Goal: Task Accomplishment & Management: Use online tool/utility

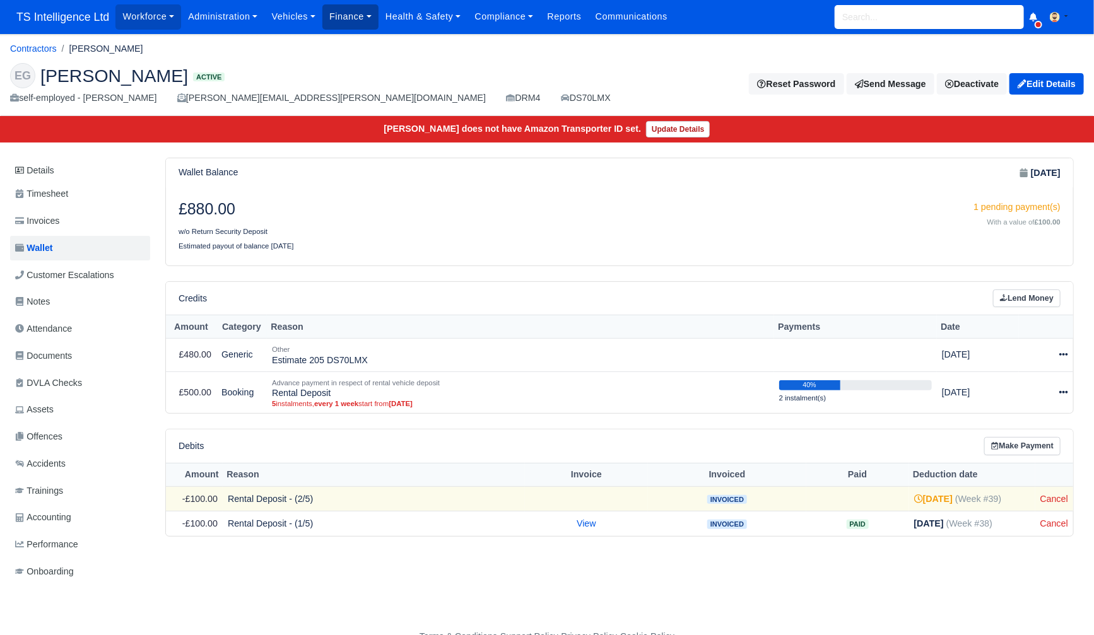
click at [350, 16] on link "Finance" at bounding box center [350, 16] width 56 height 25
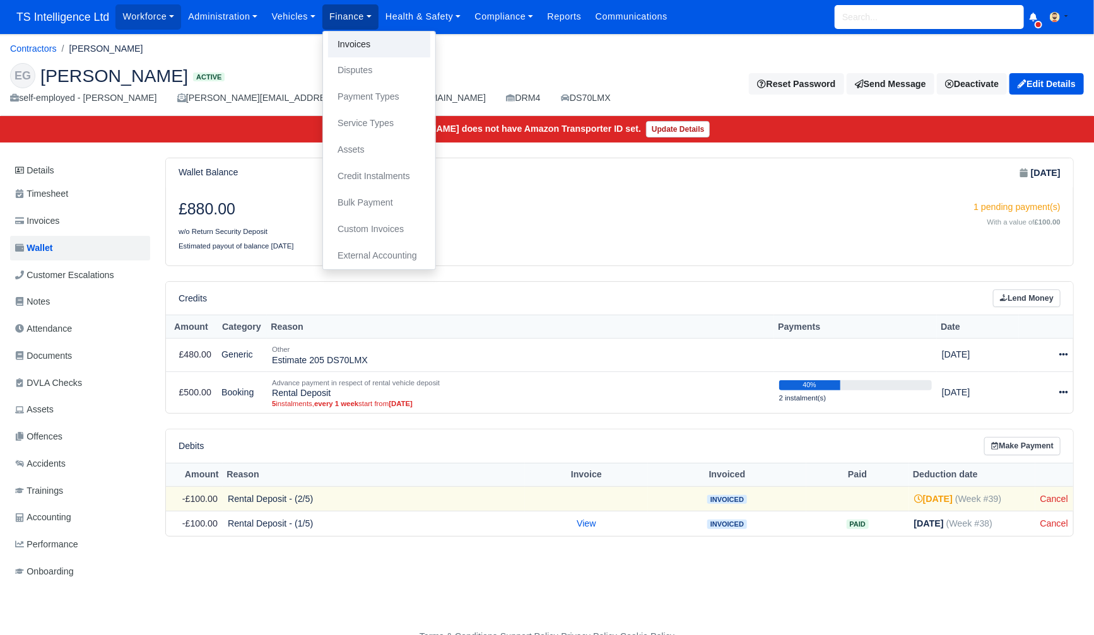
click at [368, 43] on link "Invoices" at bounding box center [379, 45] width 102 height 26
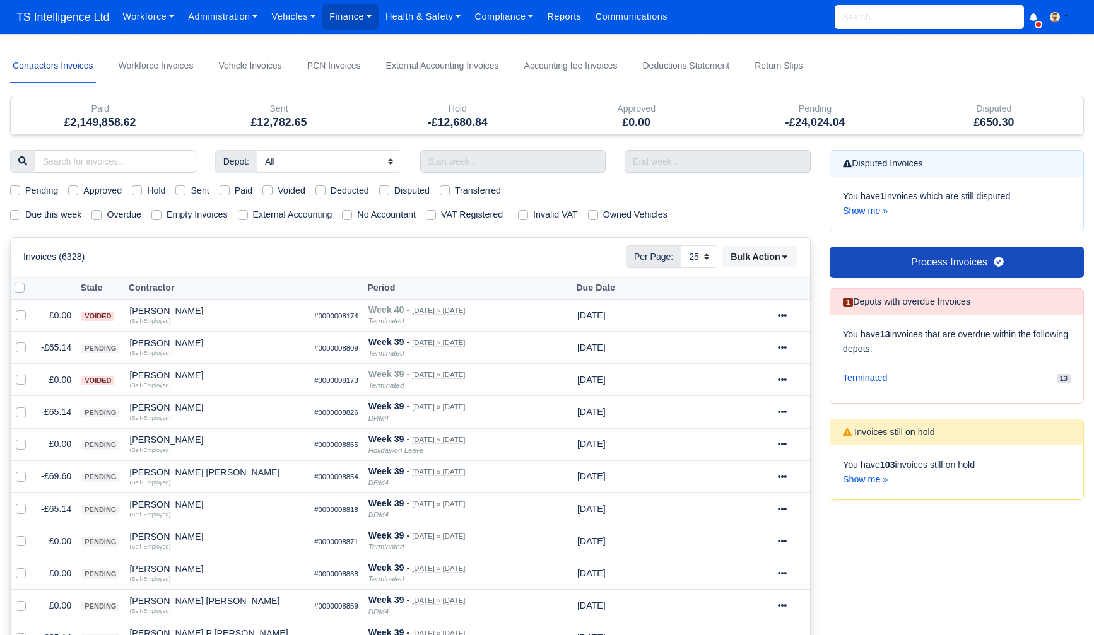
select select "25"
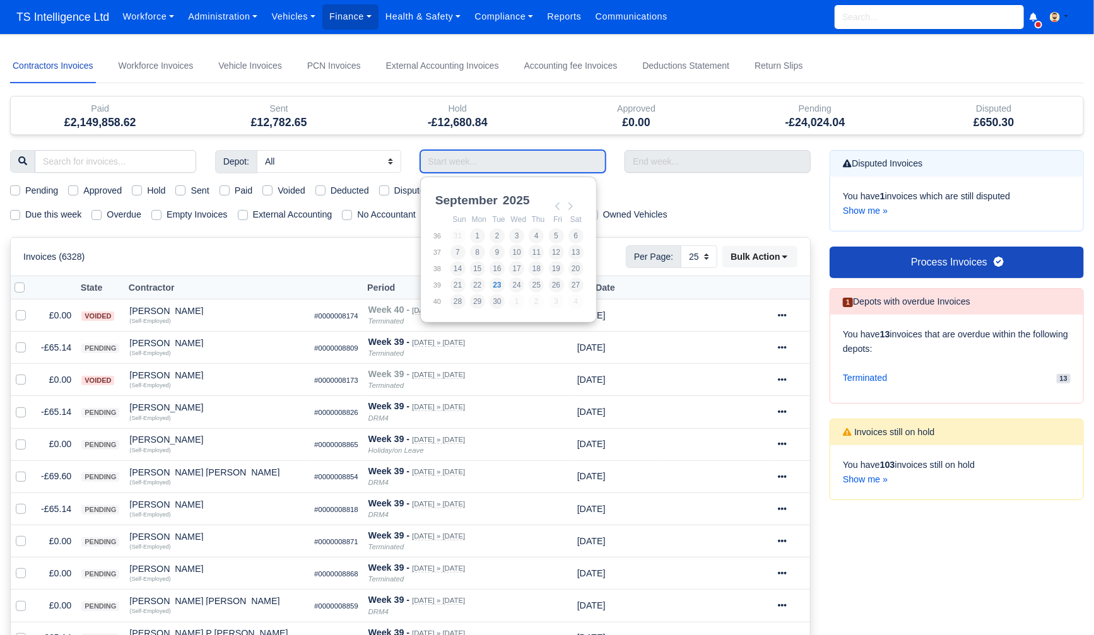
click at [453, 167] on input "Use the arrow keys to pick a date" at bounding box center [513, 161] width 186 height 23
type input "13/07/2025 - 19/07/2025"
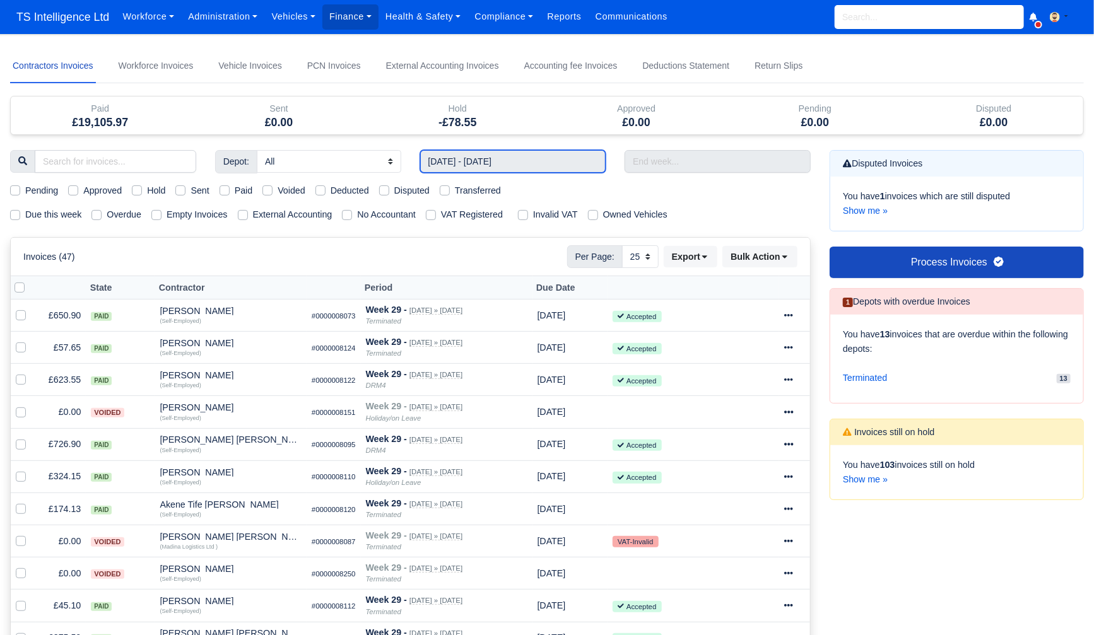
click at [524, 163] on input "13/07/2025 - 19/07/2025" at bounding box center [513, 161] width 186 height 23
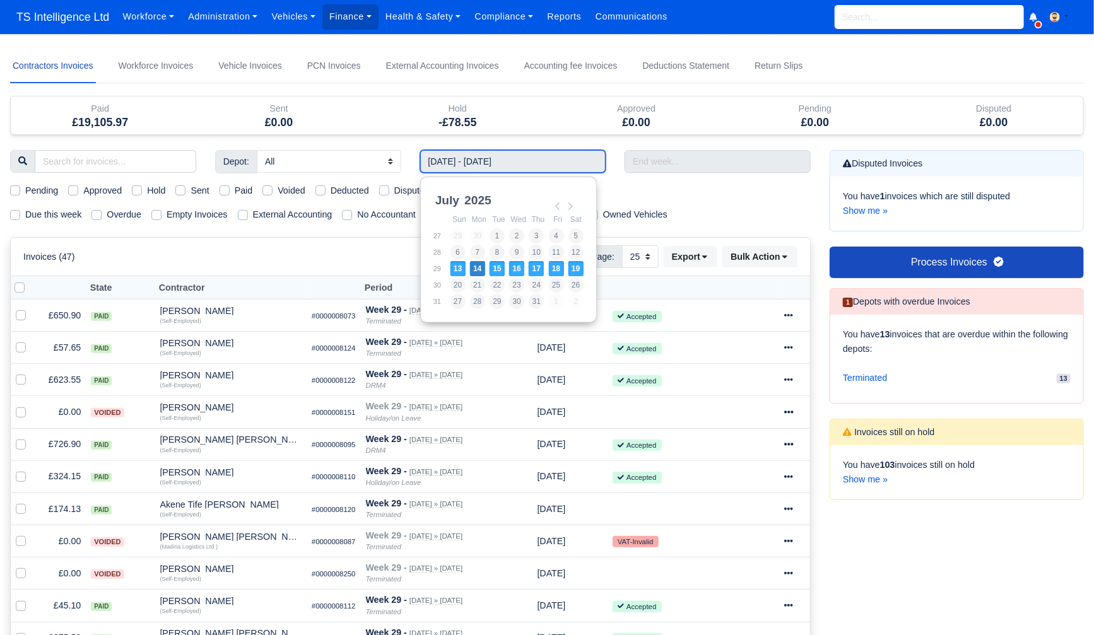
drag, startPoint x: 482, startPoint y: 160, endPoint x: 564, endPoint y: 161, distance: 82.0
click at [564, 161] on input "13/07/2025 - 19/07/2025" at bounding box center [513, 161] width 186 height 23
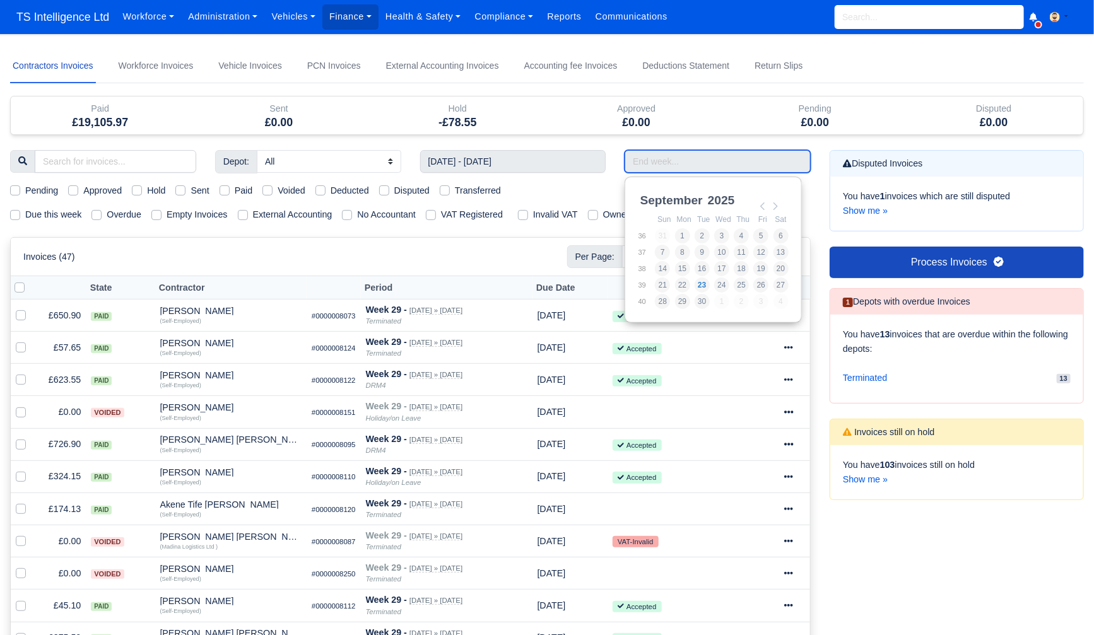
click at [658, 160] on input "Use the arrow keys to pick a date" at bounding box center [718, 161] width 186 height 23
type input "17/08/2025 - 23/08/2025"
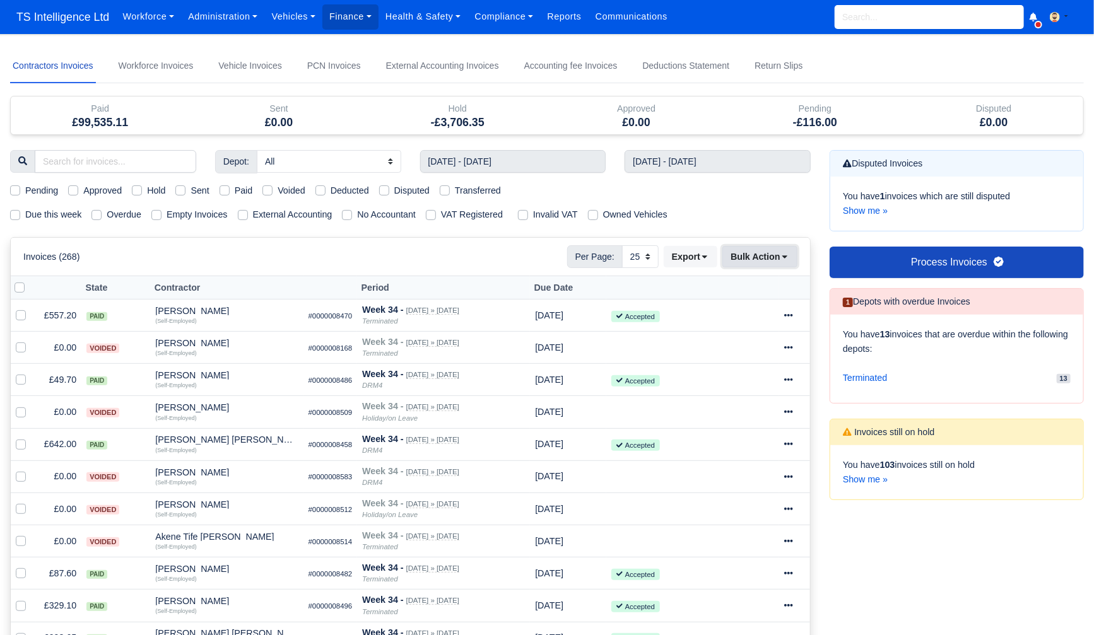
click at [752, 259] on button "Bulk Action" at bounding box center [759, 256] width 75 height 21
click at [690, 262] on button "Export" at bounding box center [691, 256] width 54 height 21
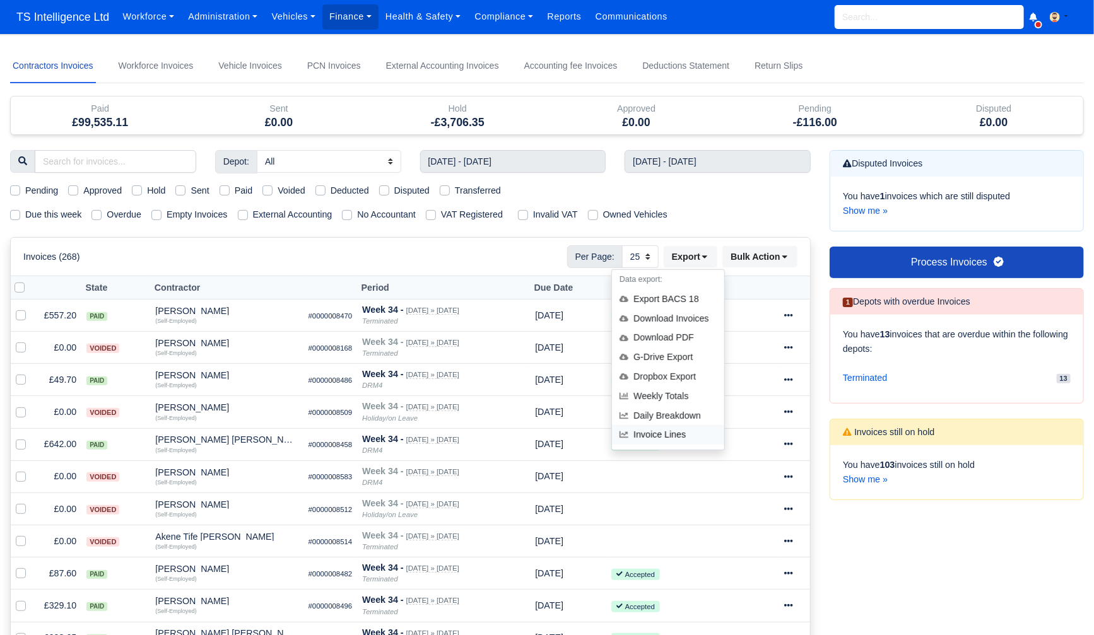
click at [649, 436] on link "Invoice Lines" at bounding box center [668, 436] width 112 height 20
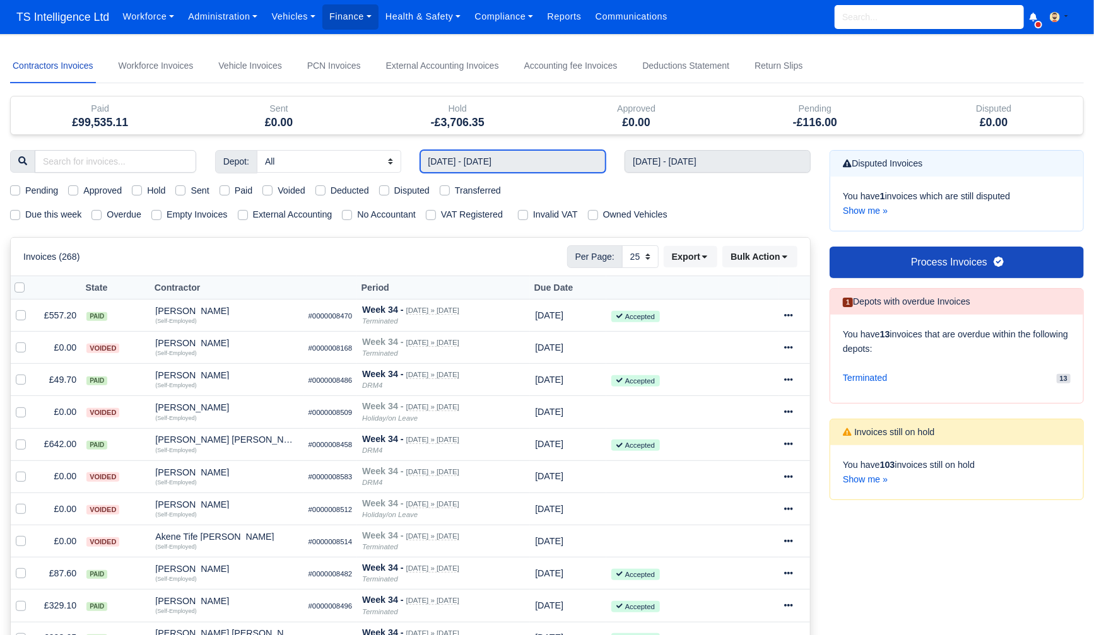
click at [562, 161] on input "13/07/2025 - 19/07/2025" at bounding box center [513, 161] width 186 height 23
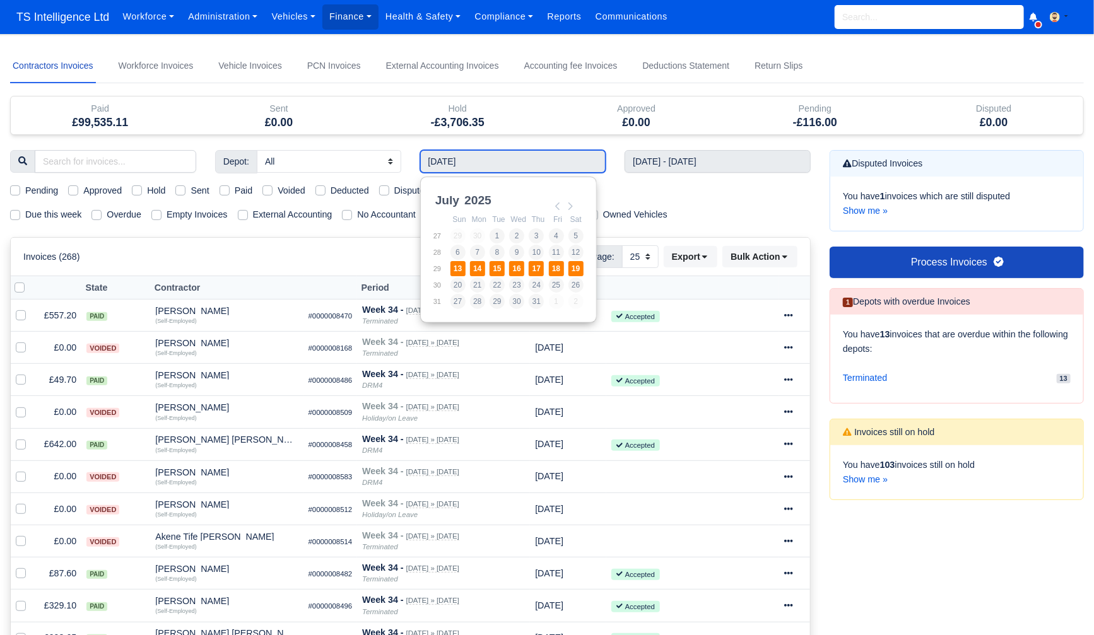
type input "13/07/2025 - 19/07/2025"
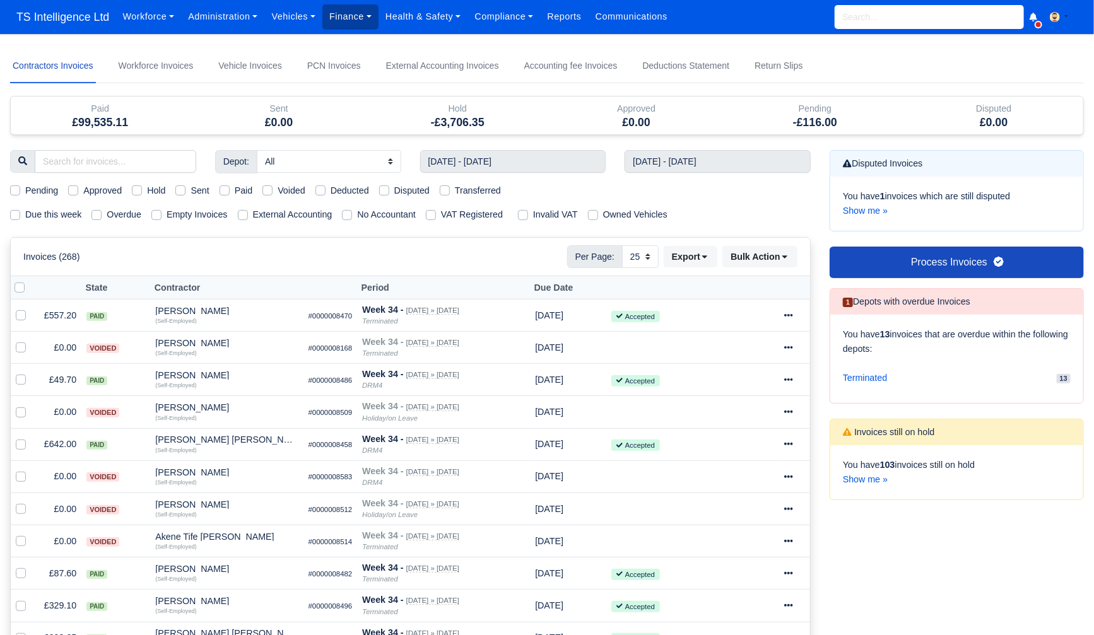
click at [356, 21] on link "Finance" at bounding box center [350, 16] width 56 height 25
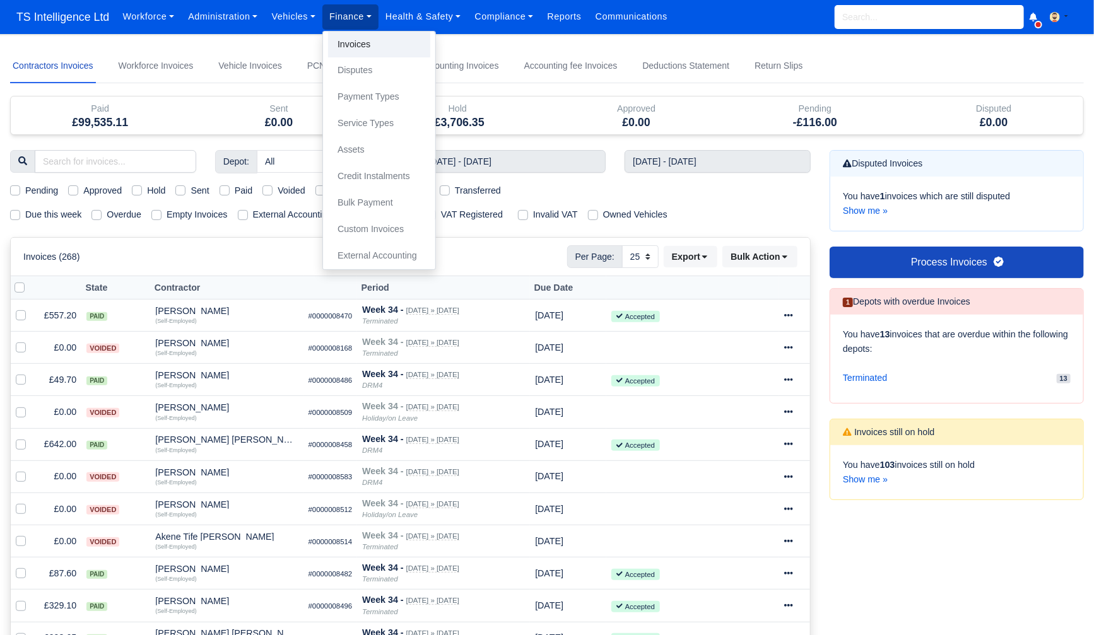
click at [356, 39] on link "Invoices" at bounding box center [379, 45] width 102 height 26
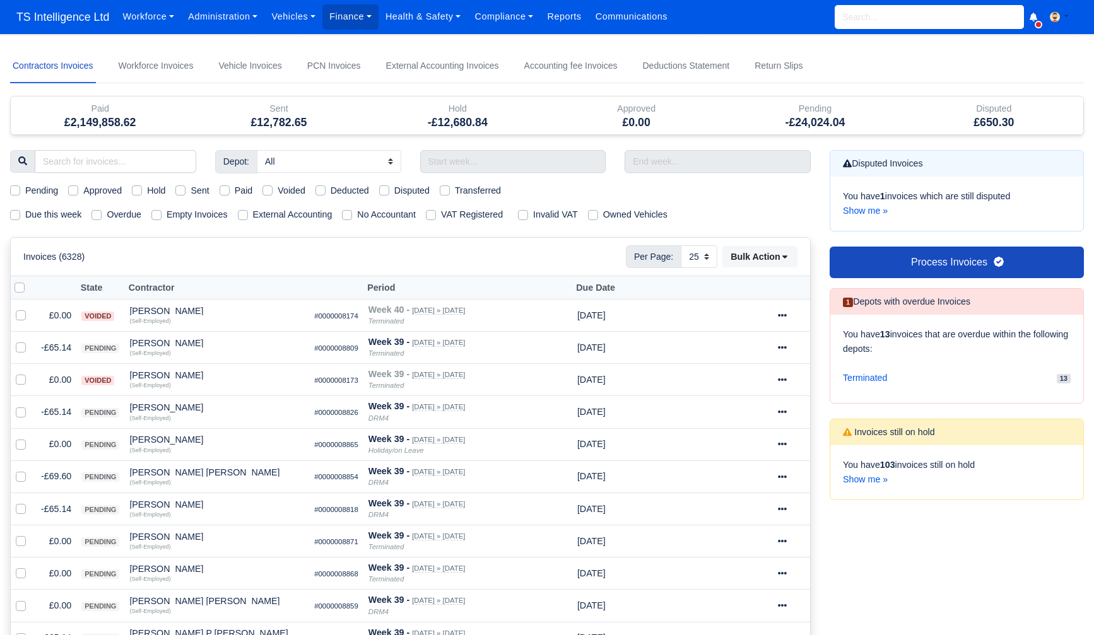
select select "25"
click at [446, 158] on input "text" at bounding box center [513, 161] width 186 height 23
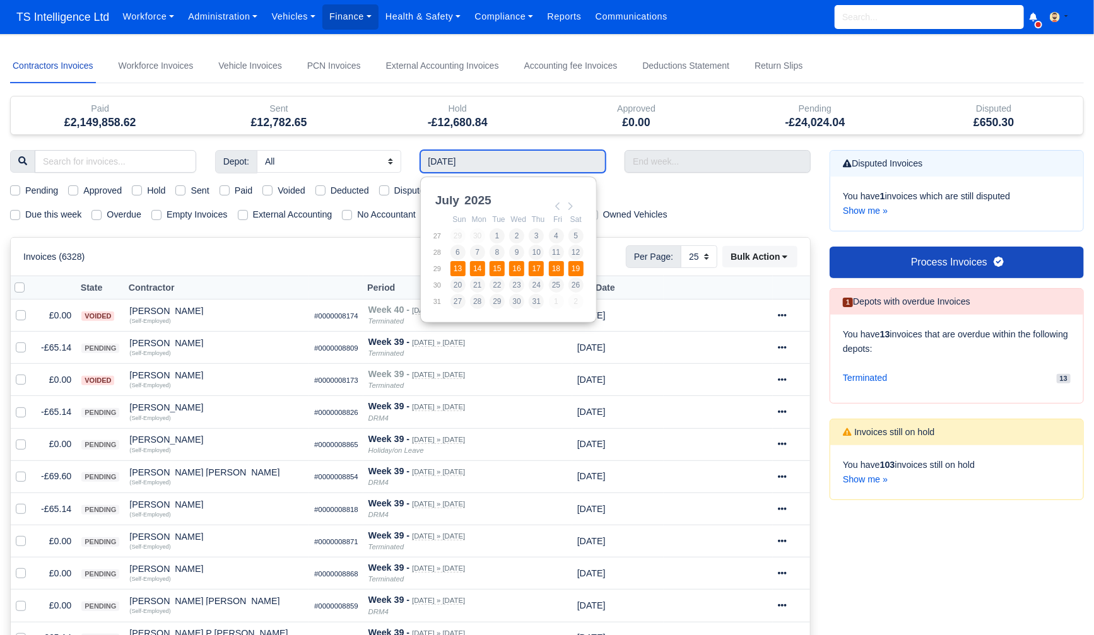
type input "13/07/2025 - 19/07/2025"
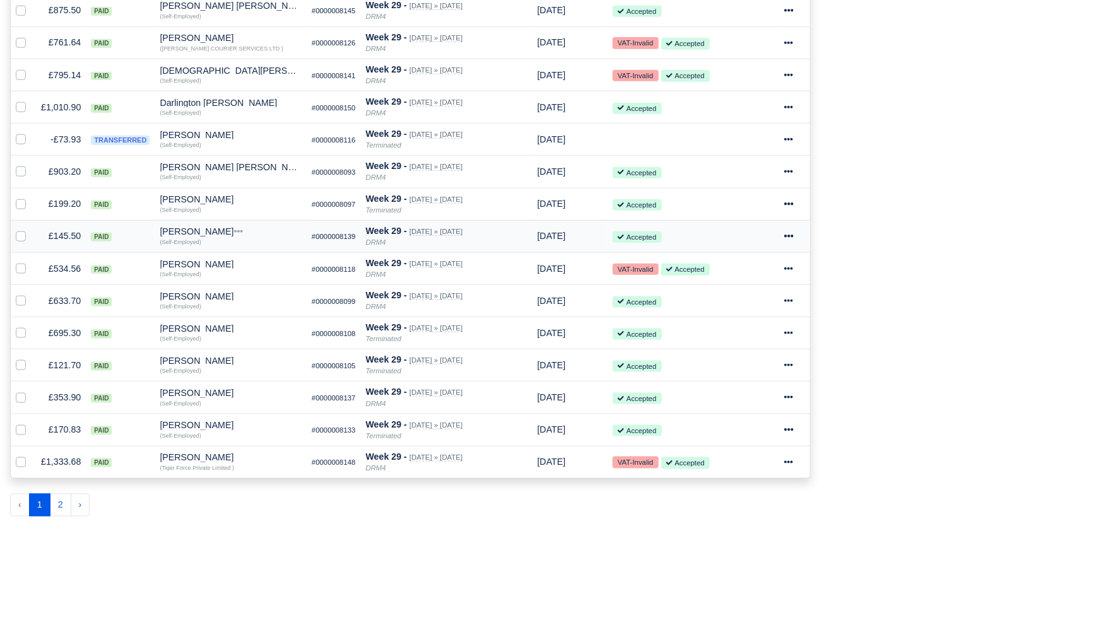
scroll to position [658, 0]
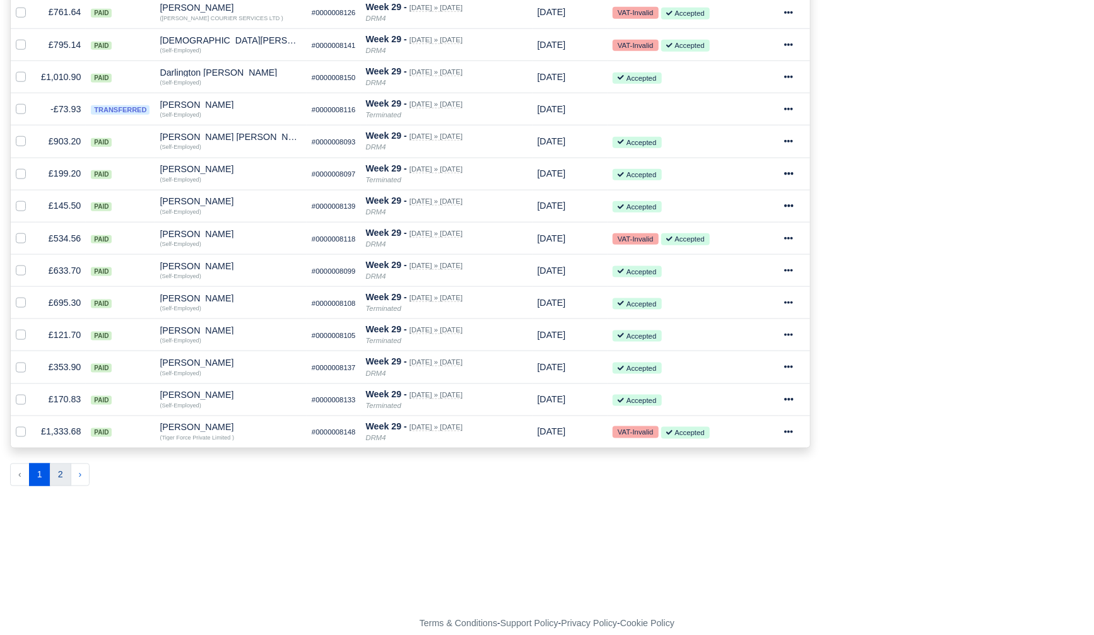
click at [64, 473] on button "2" at bounding box center [60, 475] width 21 height 23
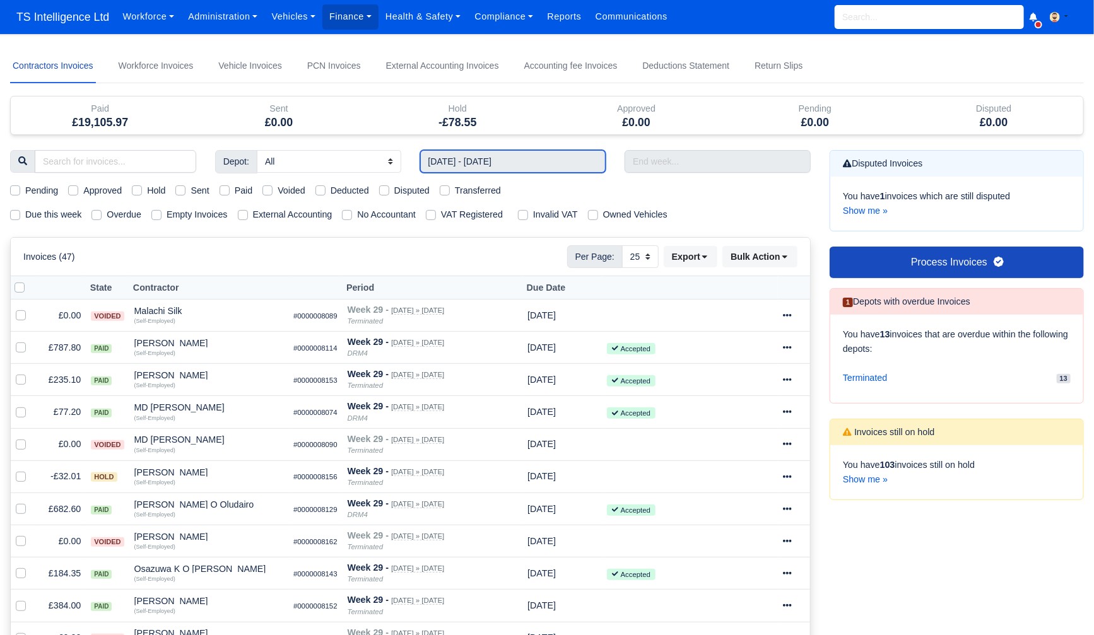
click at [507, 162] on input "13/07/2025 - 19/07/2025" at bounding box center [513, 161] width 186 height 23
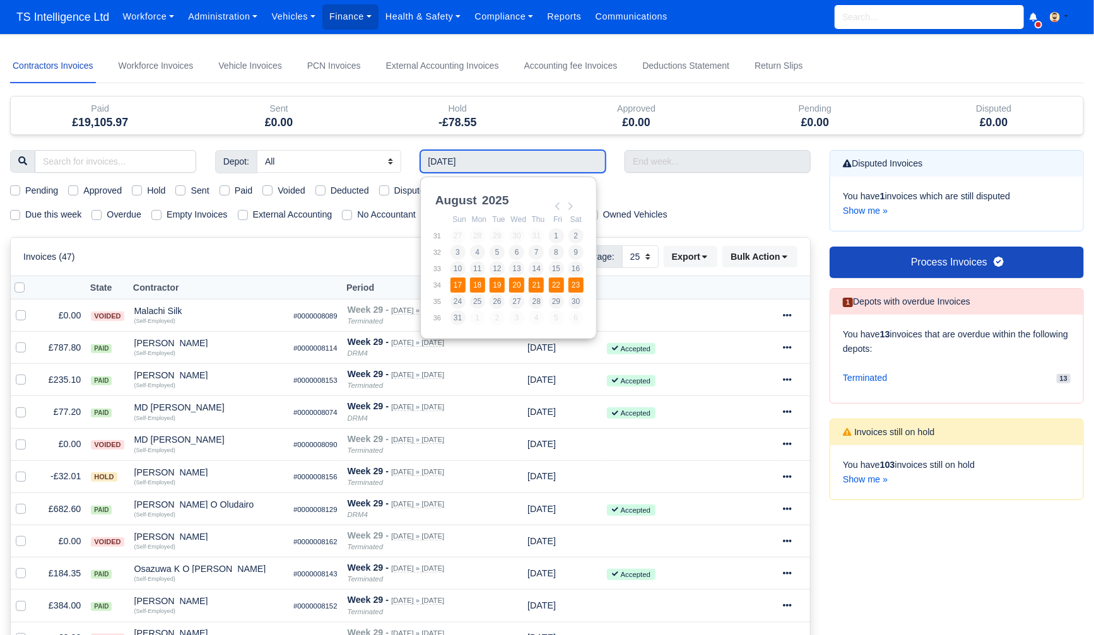
type input "17/08/2025 - 23/08/2025"
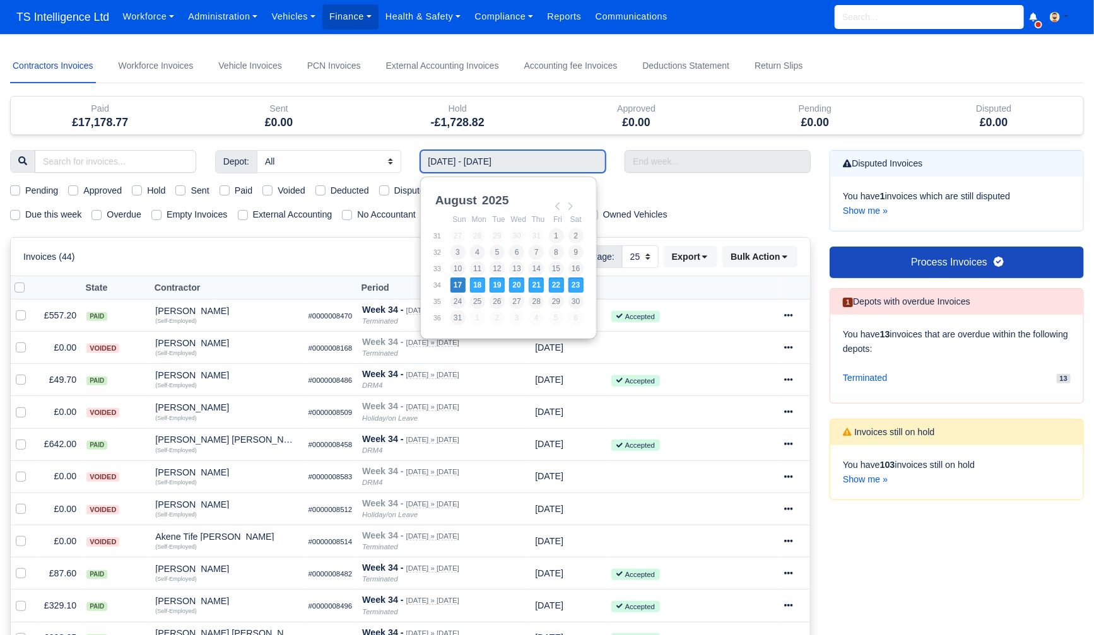
click at [459, 150] on input "17/08/2025 - 23/08/2025" at bounding box center [513, 161] width 186 height 23
click at [485, 165] on input "17/08/2025 - 23/08/2025" at bounding box center [513, 161] width 186 height 23
click at [556, 165] on input "17/08/2025 - 23/08/2025" at bounding box center [513, 161] width 186 height 23
type input "17/08/2025 - 23/08/2025"
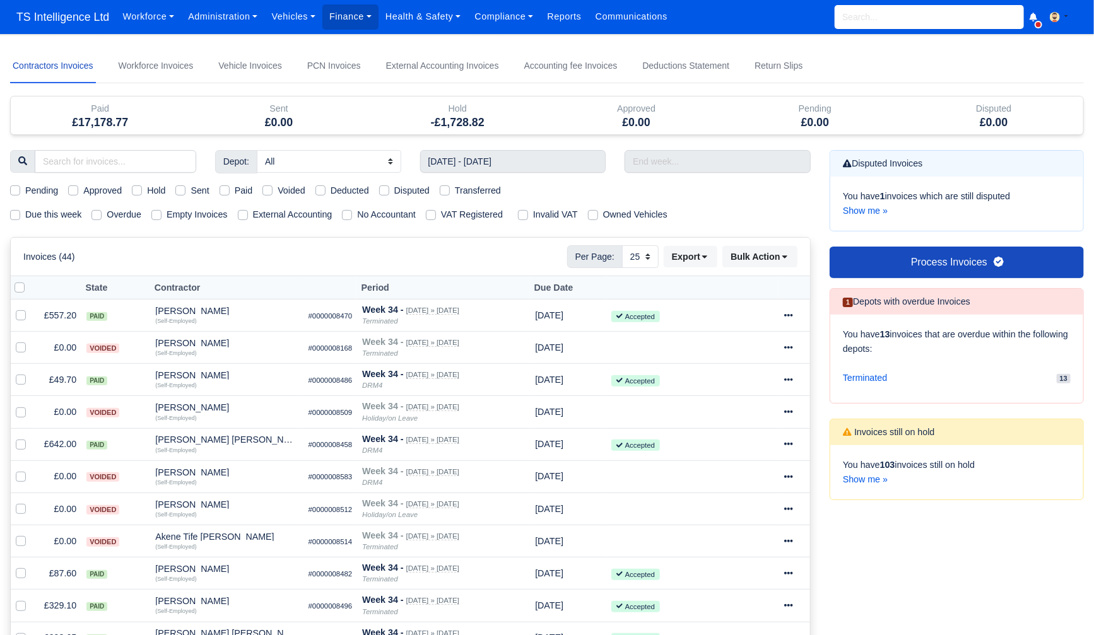
click at [706, 129] on div "Approved £0.00" at bounding box center [636, 116] width 179 height 38
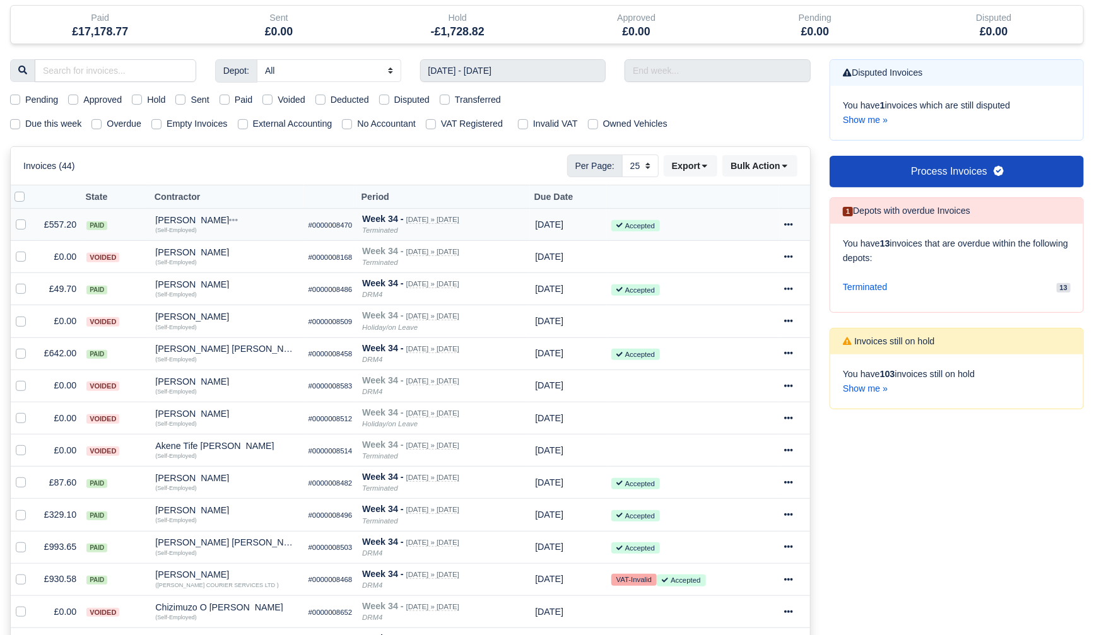
scroll to position [96, 0]
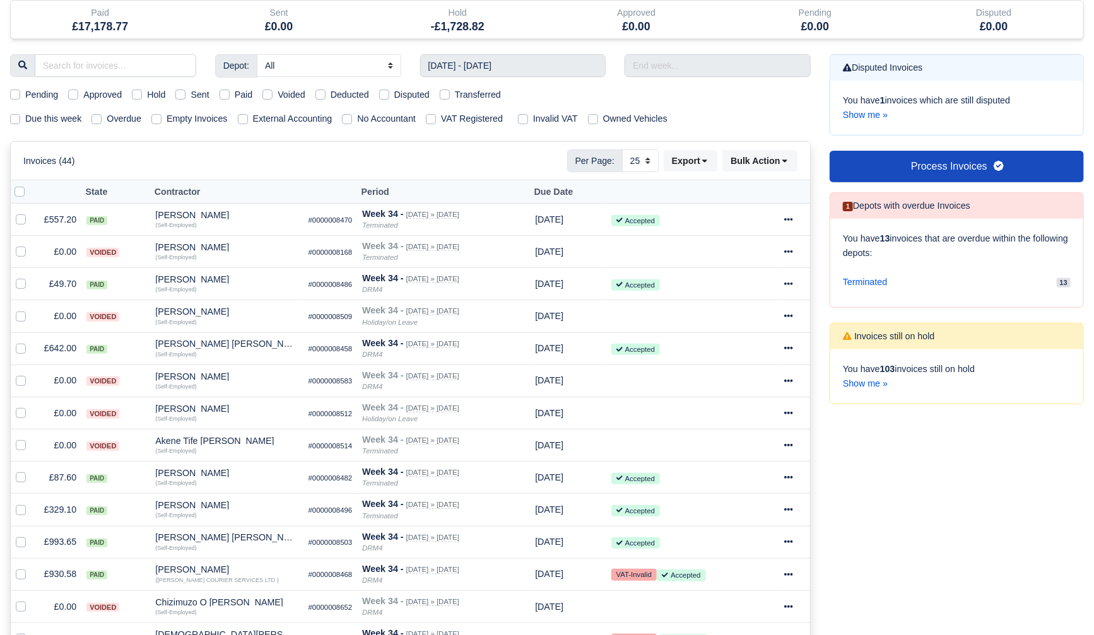
click at [235, 95] on label "Paid" at bounding box center [244, 95] width 18 height 15
click at [230, 95] on input "Paid" at bounding box center [225, 93] width 10 height 10
checkbox input "true"
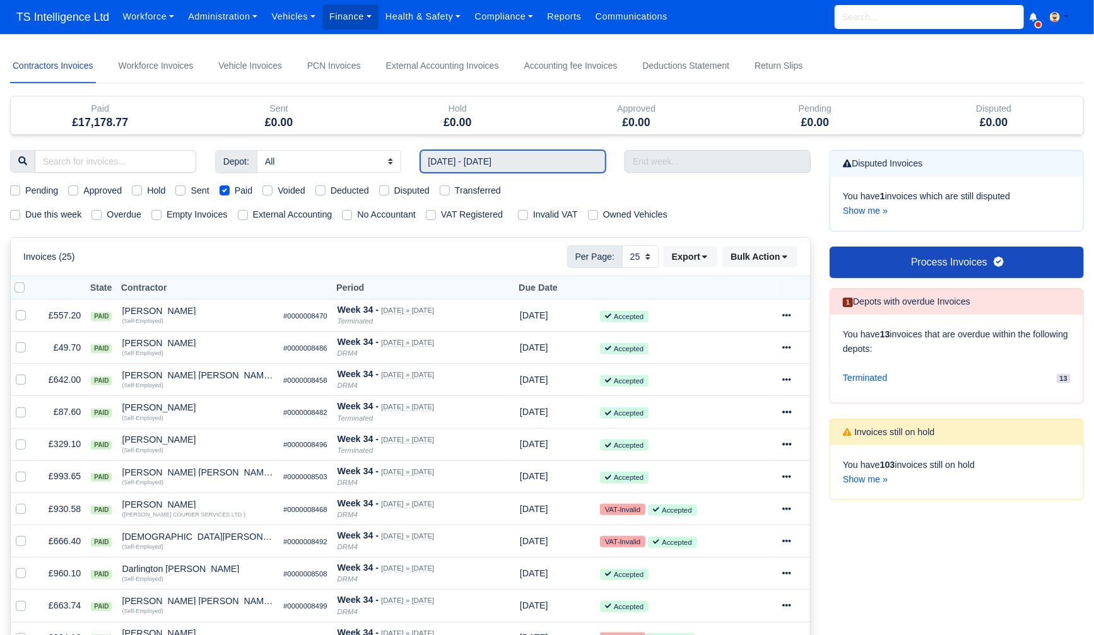
click at [550, 160] on input "17/08/2025 - 23/08/2025" at bounding box center [513, 161] width 186 height 23
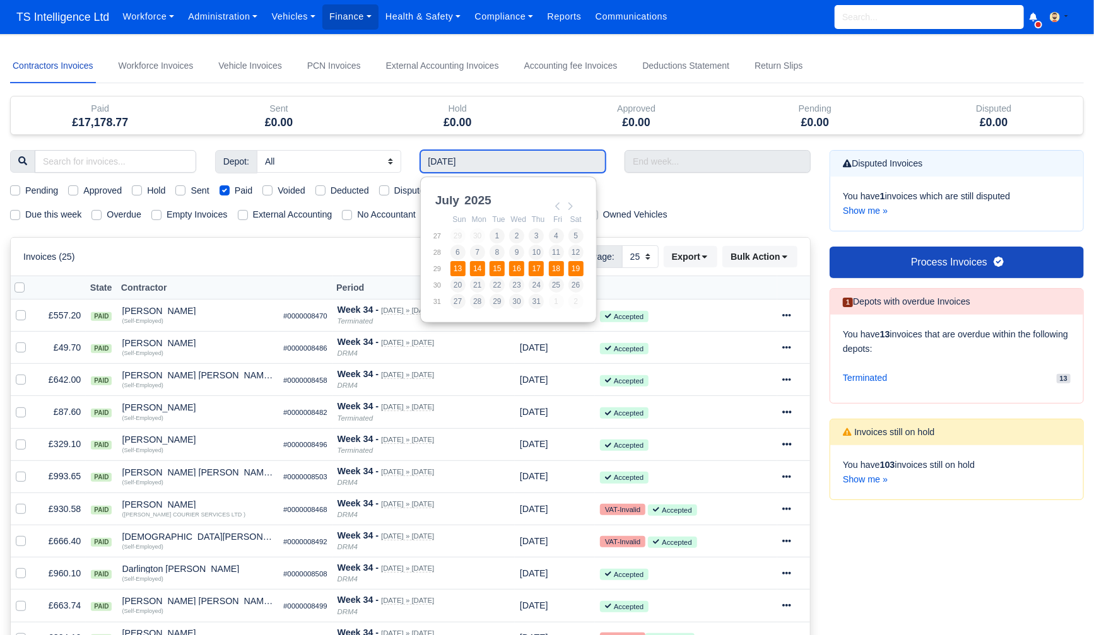
type input "13/07/2025 - 19/07/2025"
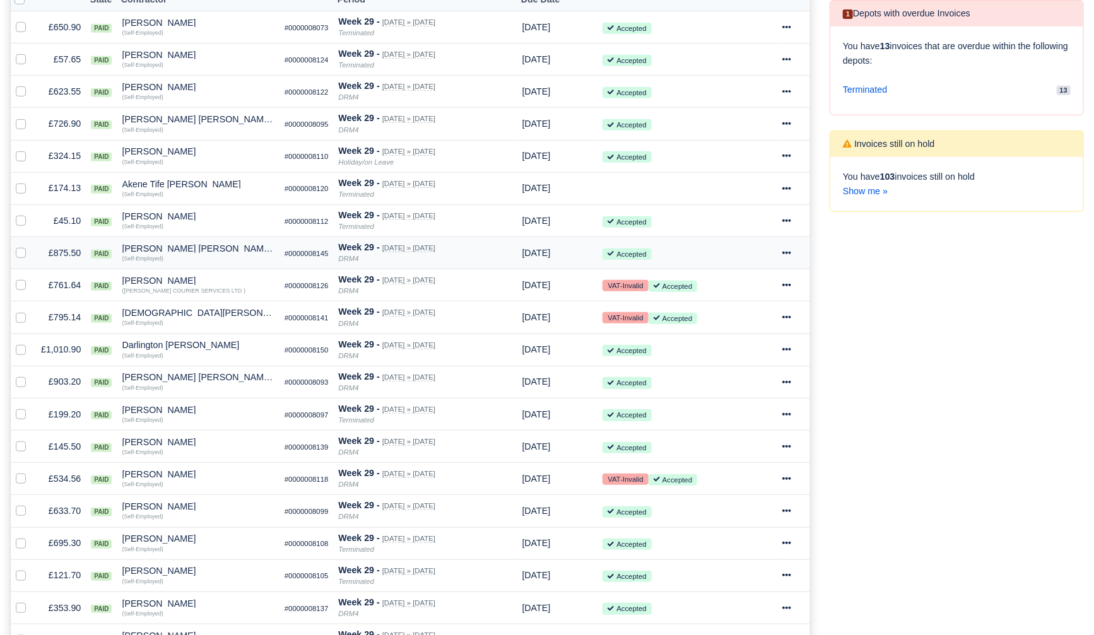
scroll to position [297, 0]
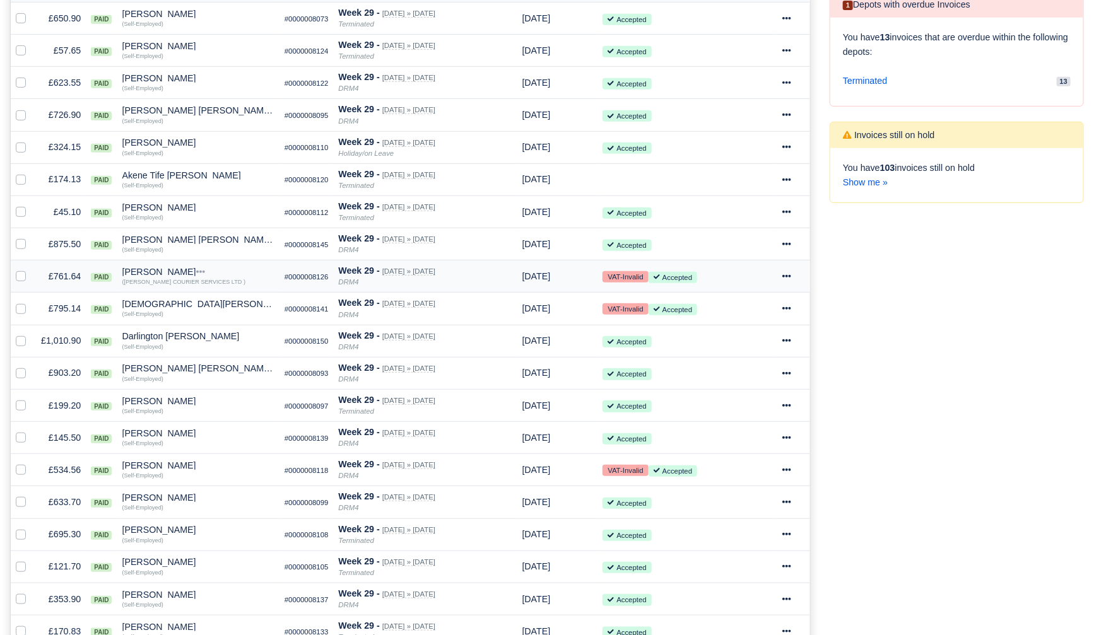
click at [791, 274] on icon at bounding box center [786, 276] width 9 height 9
click at [731, 397] on link "Print" at bounding box center [743, 395] width 112 height 20
click at [791, 310] on icon at bounding box center [786, 308] width 9 height 9
click at [726, 423] on link "Print" at bounding box center [743, 427] width 112 height 20
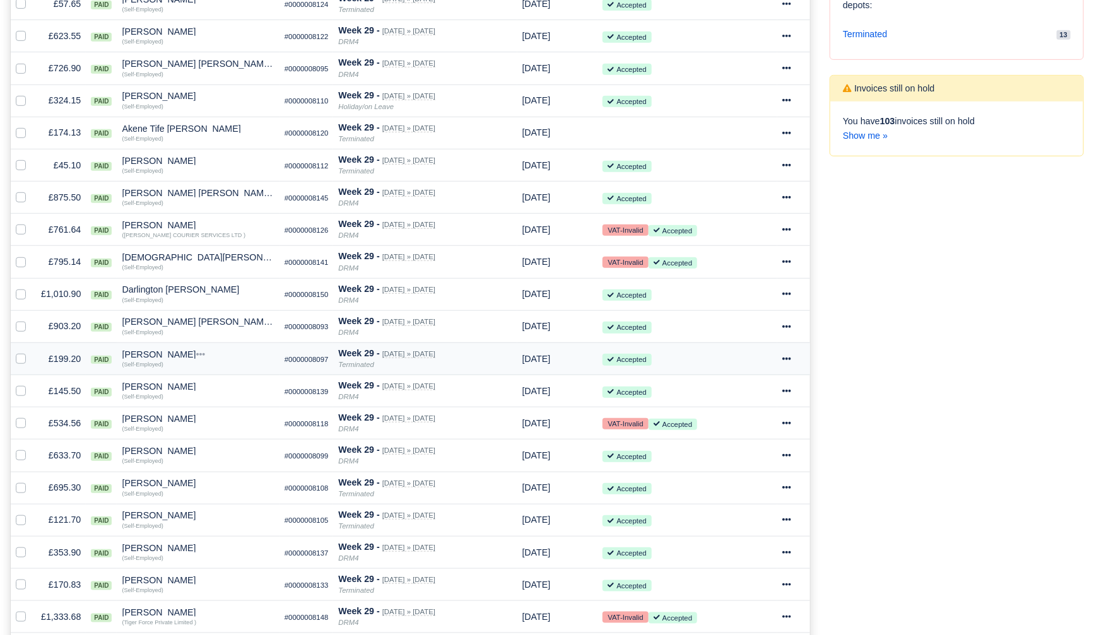
scroll to position [381, 0]
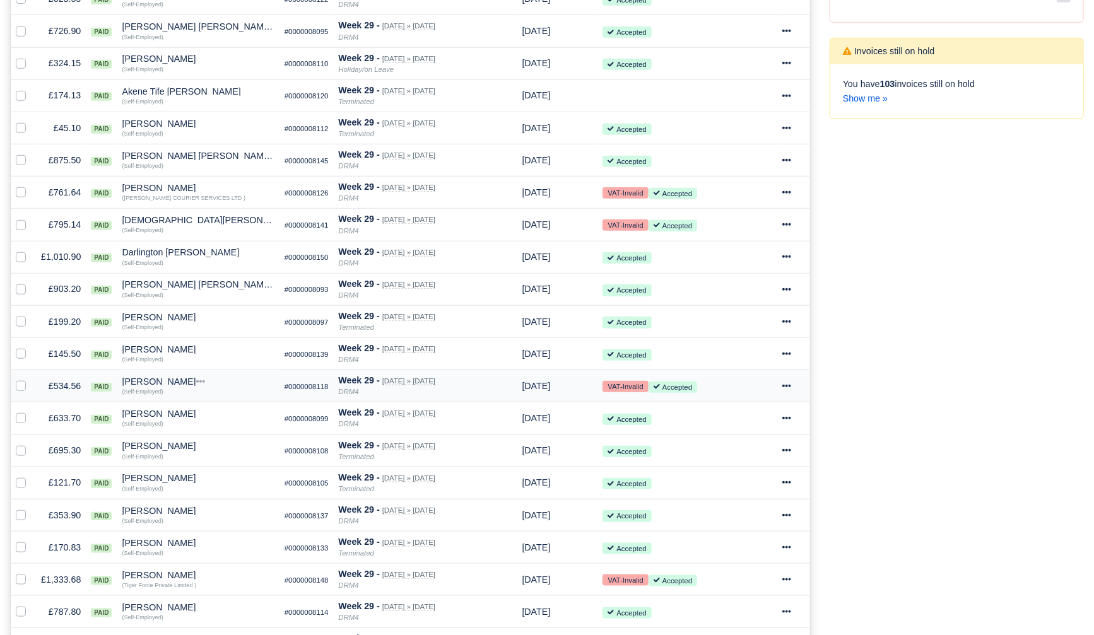
click at [791, 384] on icon at bounding box center [786, 386] width 9 height 9
click at [726, 501] on link "Print" at bounding box center [743, 505] width 112 height 20
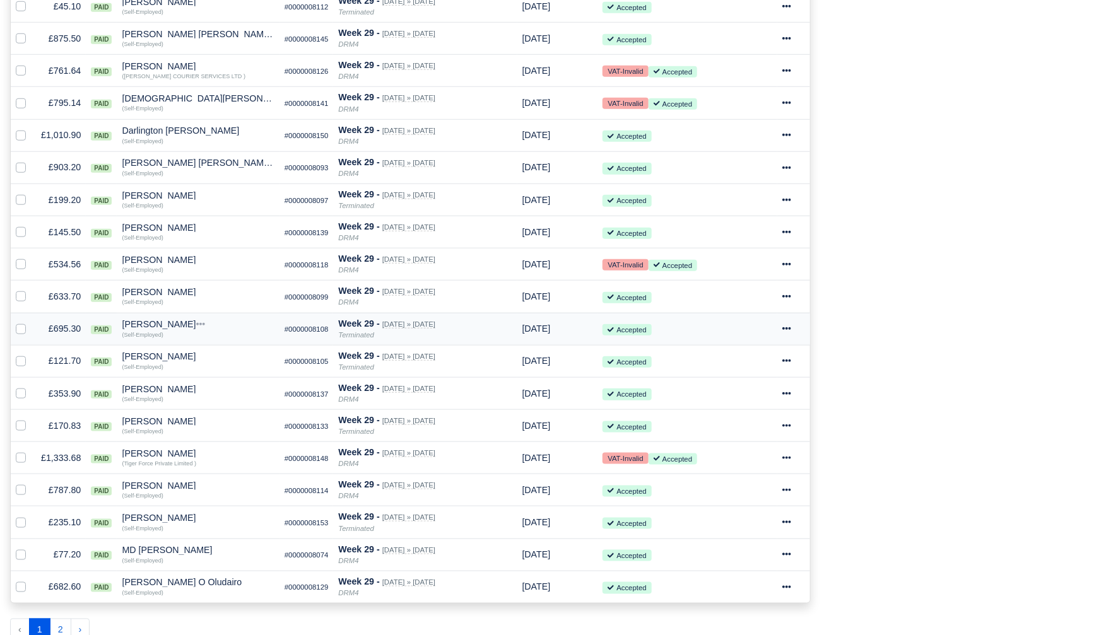
scroll to position [604, 0]
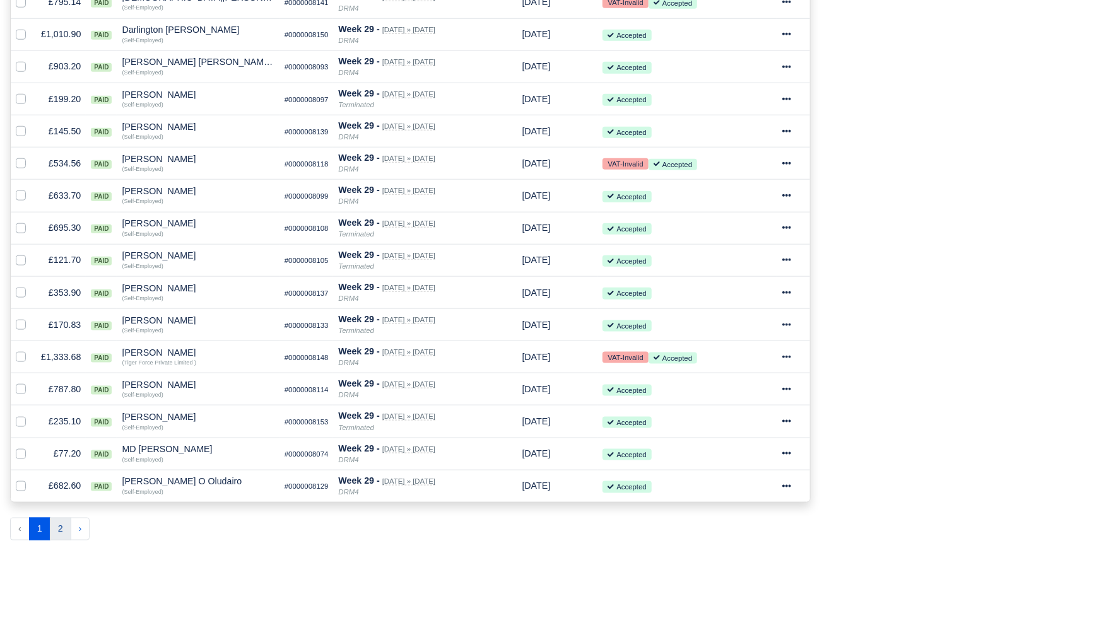
click at [58, 529] on button "2" at bounding box center [60, 529] width 21 height 23
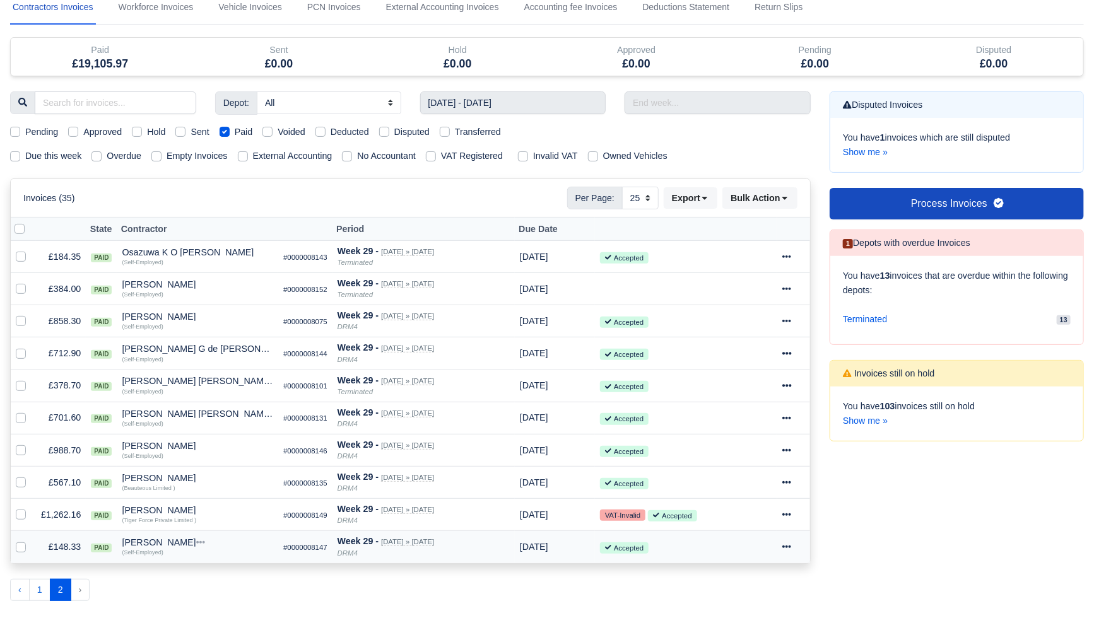
scroll to position [26, 0]
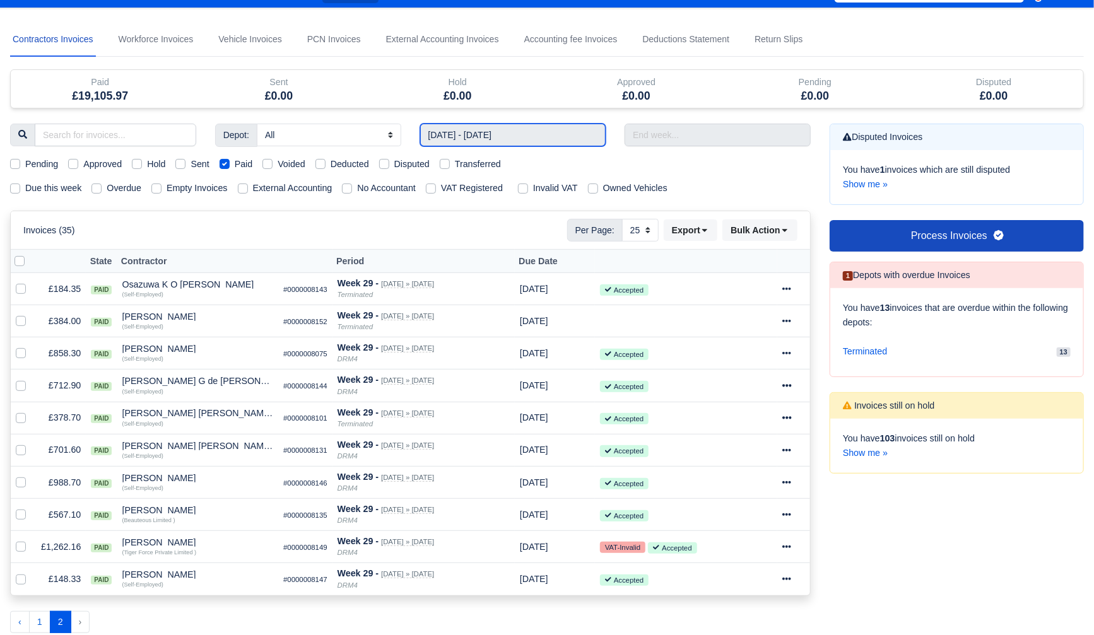
click at [553, 128] on input "13/07/2025 - 19/07/2025" at bounding box center [513, 135] width 186 height 23
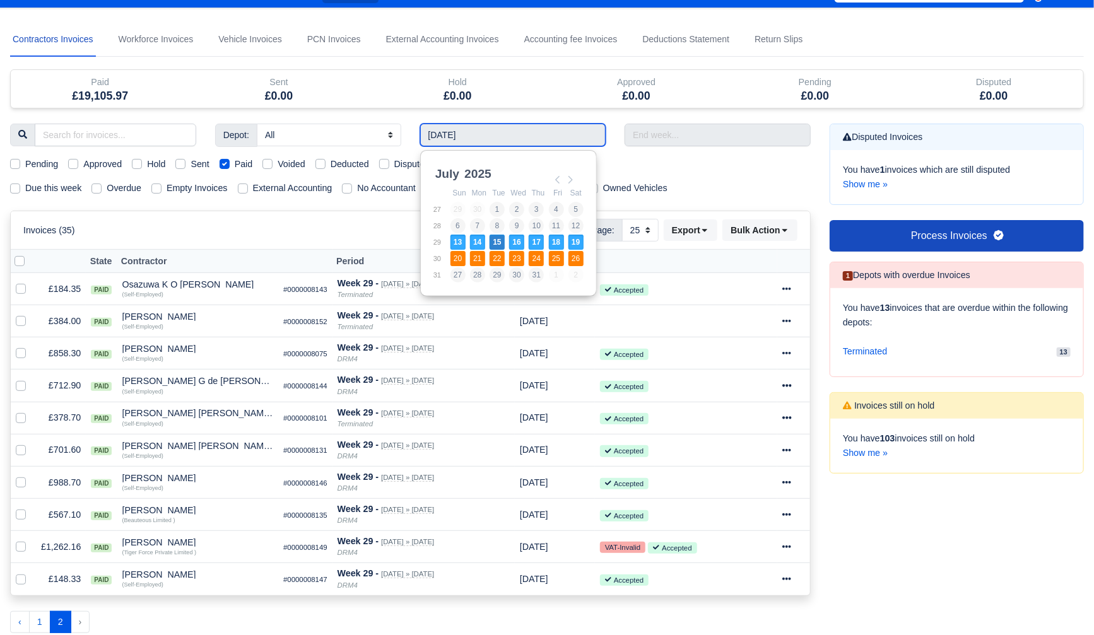
type input "20/07/2025 - 26/07/2025"
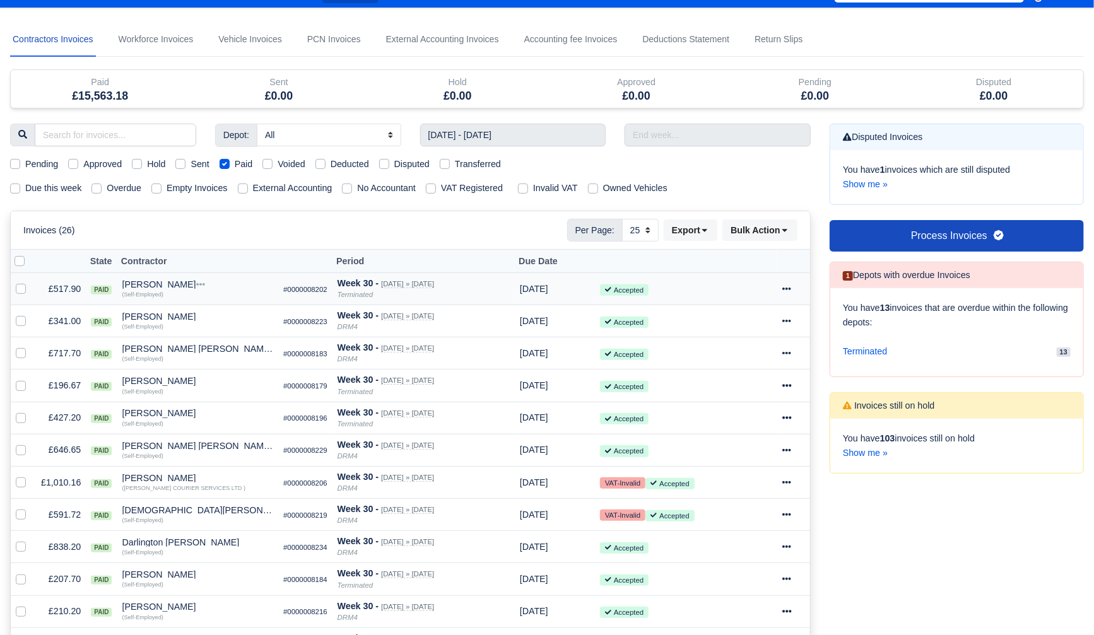
scroll to position [196, 0]
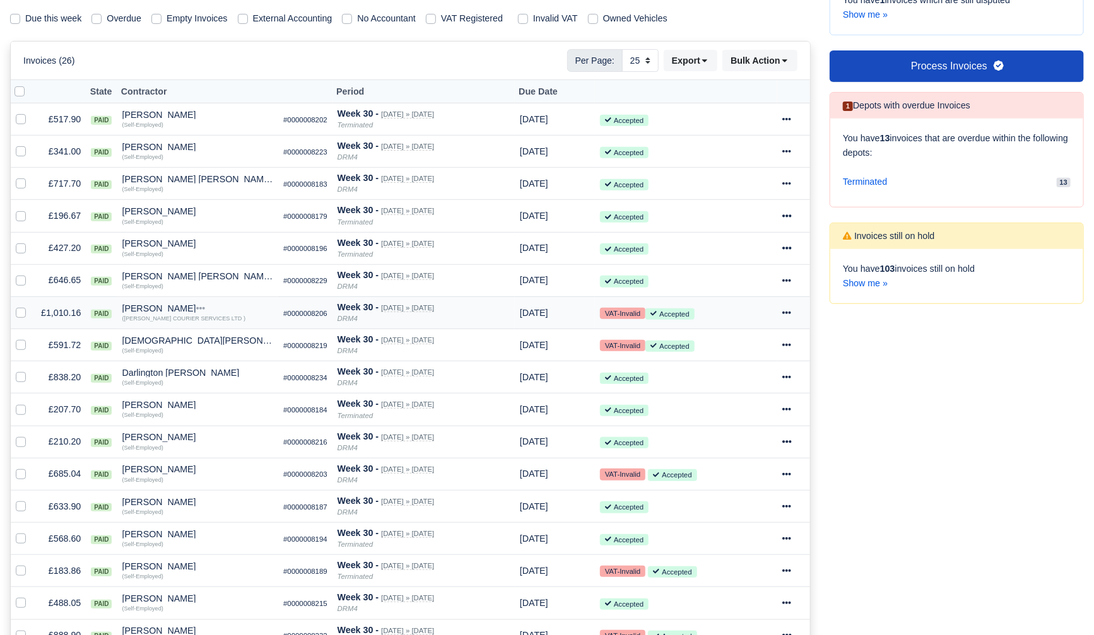
click at [792, 312] on icon at bounding box center [787, 313] width 9 height 3
click at [737, 431] on link "Print" at bounding box center [743, 431] width 112 height 20
click at [790, 344] on icon at bounding box center [787, 345] width 9 height 3
click at [726, 461] on link "Print" at bounding box center [743, 464] width 112 height 20
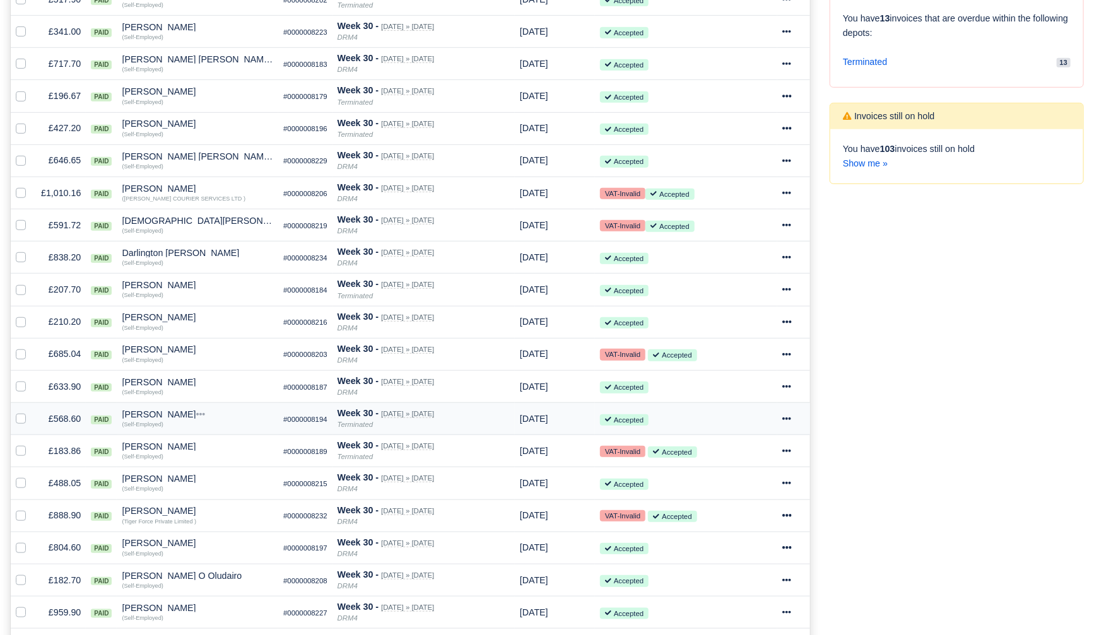
scroll to position [380, 0]
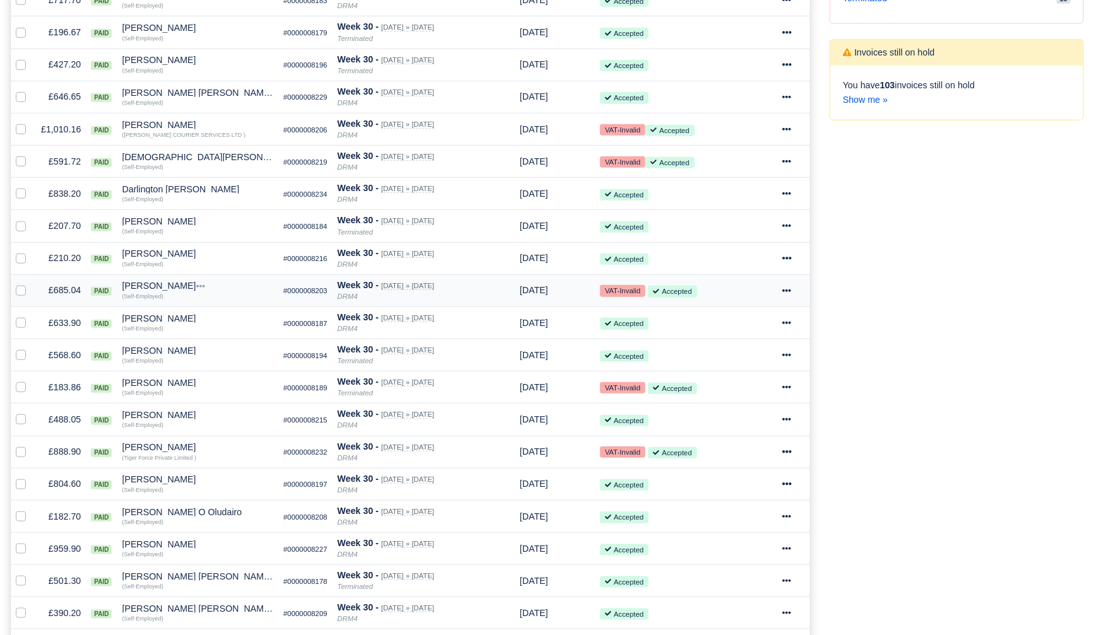
click at [791, 288] on icon at bounding box center [786, 290] width 9 height 9
click at [734, 403] on link "Print" at bounding box center [743, 409] width 112 height 20
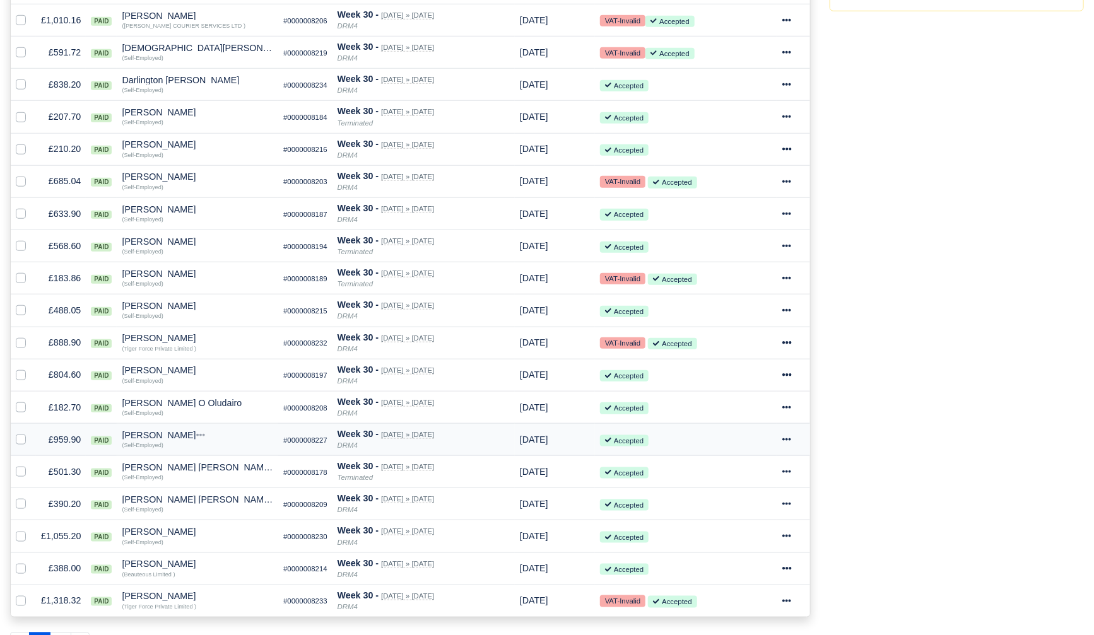
scroll to position [548, 0]
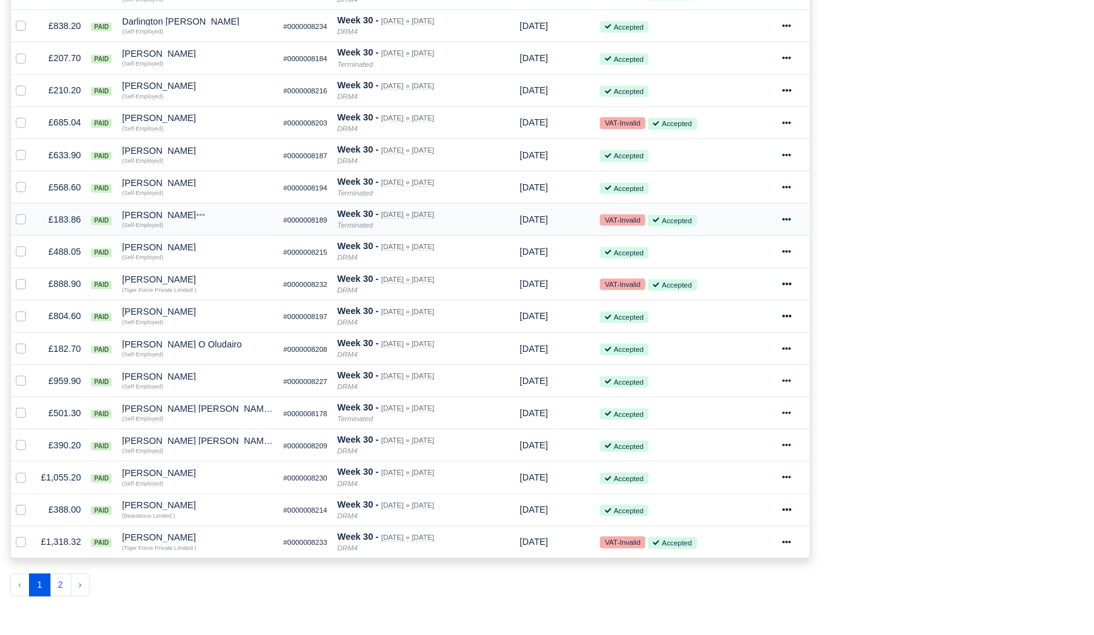
click at [792, 218] on icon at bounding box center [787, 219] width 9 height 3
click at [744, 337] on link "Print" at bounding box center [743, 338] width 112 height 20
click at [791, 286] on icon at bounding box center [786, 283] width 9 height 9
click at [721, 398] on link "Print" at bounding box center [743, 402] width 112 height 20
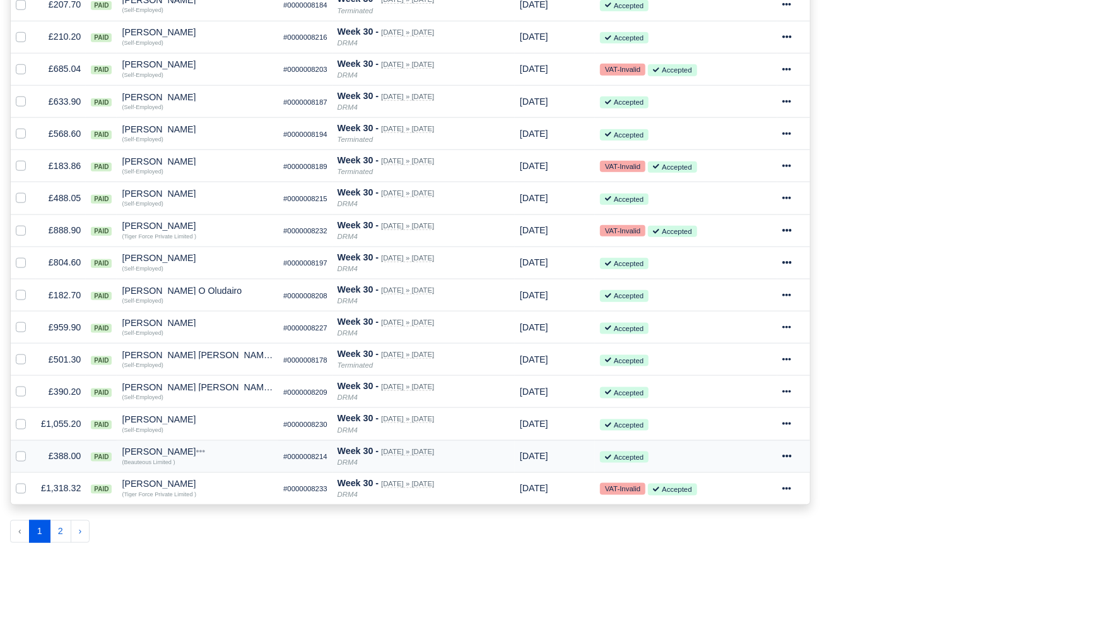
scroll to position [666, 0]
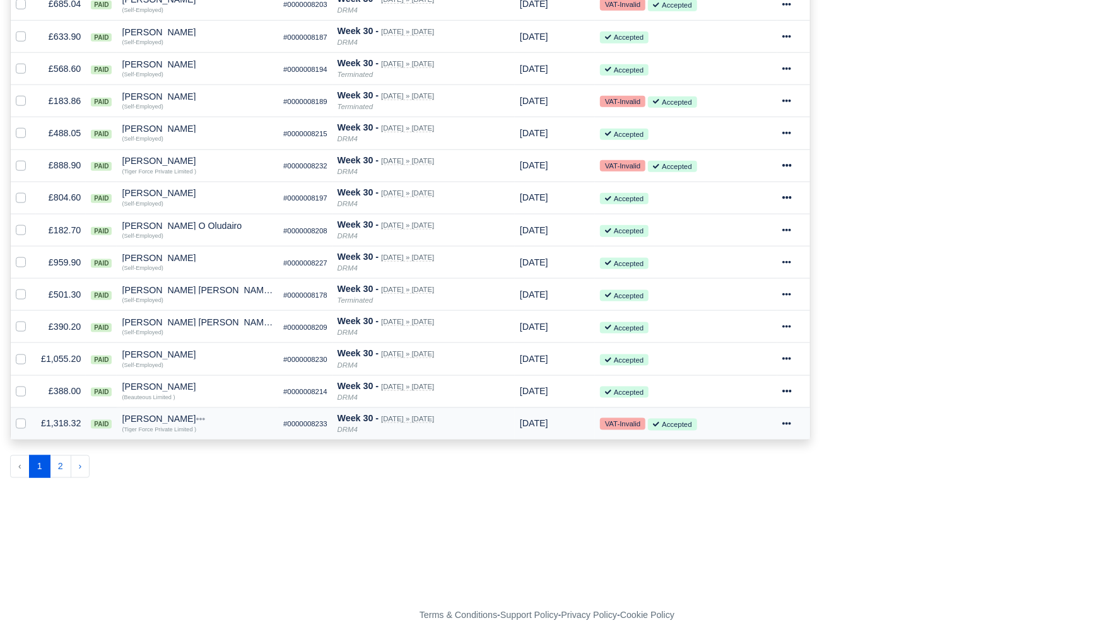
click at [792, 423] on icon at bounding box center [787, 424] width 9 height 3
click at [739, 545] on link "Print" at bounding box center [743, 542] width 112 height 20
click at [62, 473] on button "2" at bounding box center [60, 467] width 21 height 23
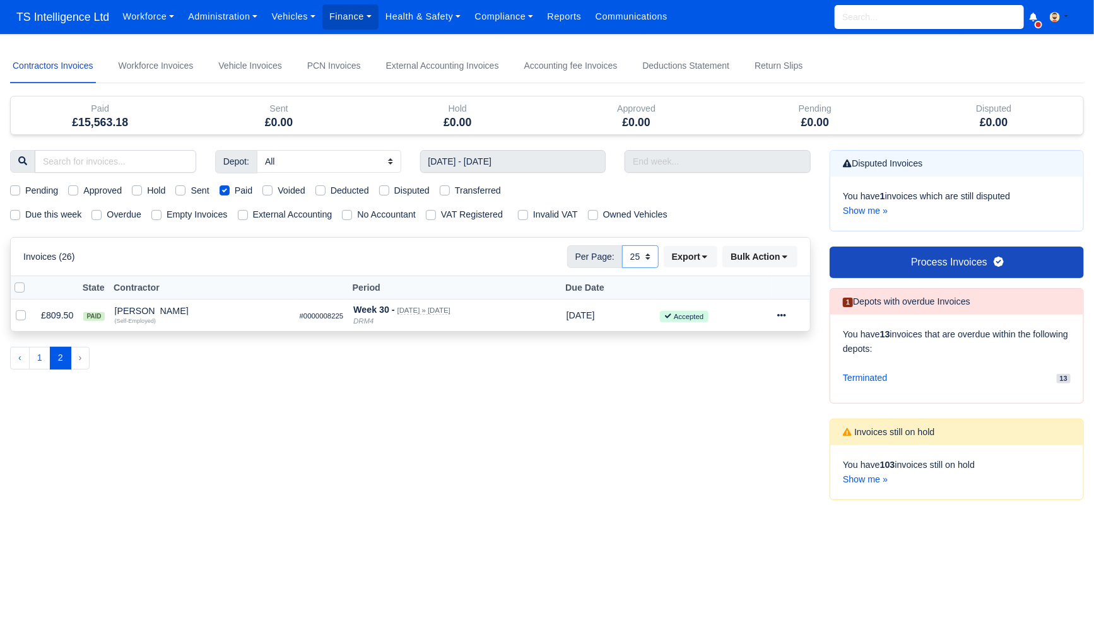
click at [629, 258] on select "10 25 50" at bounding box center [640, 256] width 37 height 23
select select "50"
click at [622, 245] on select "10 25 50" at bounding box center [640, 256] width 37 height 23
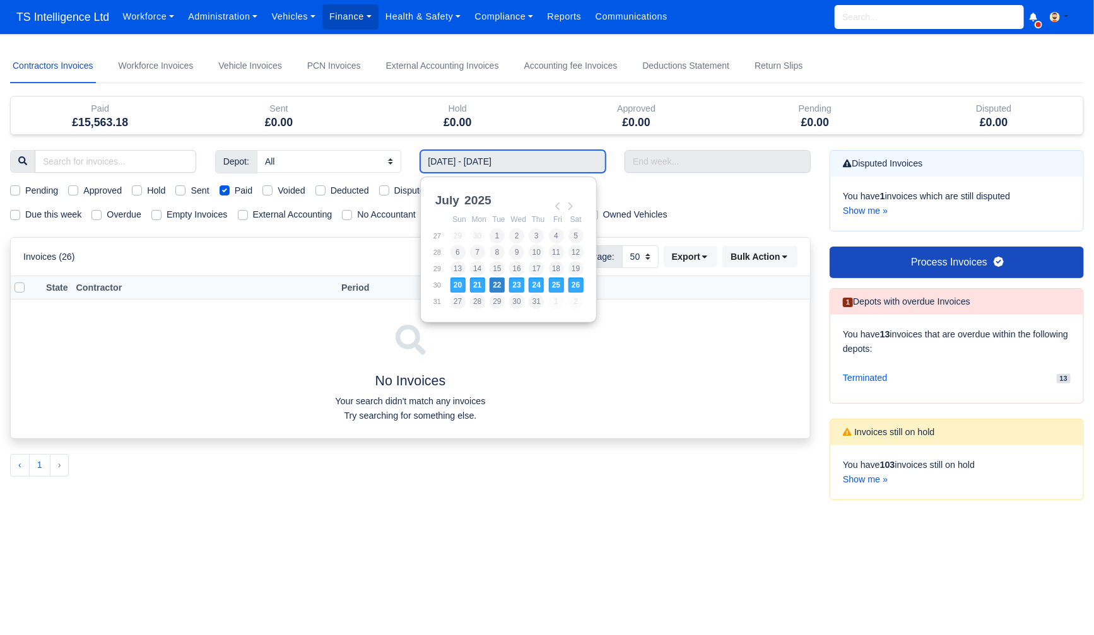
click at [550, 161] on input "20/07/2025 - 26/07/2025" at bounding box center [513, 161] width 186 height 23
type input "27/07/2025 - 02/08/2025"
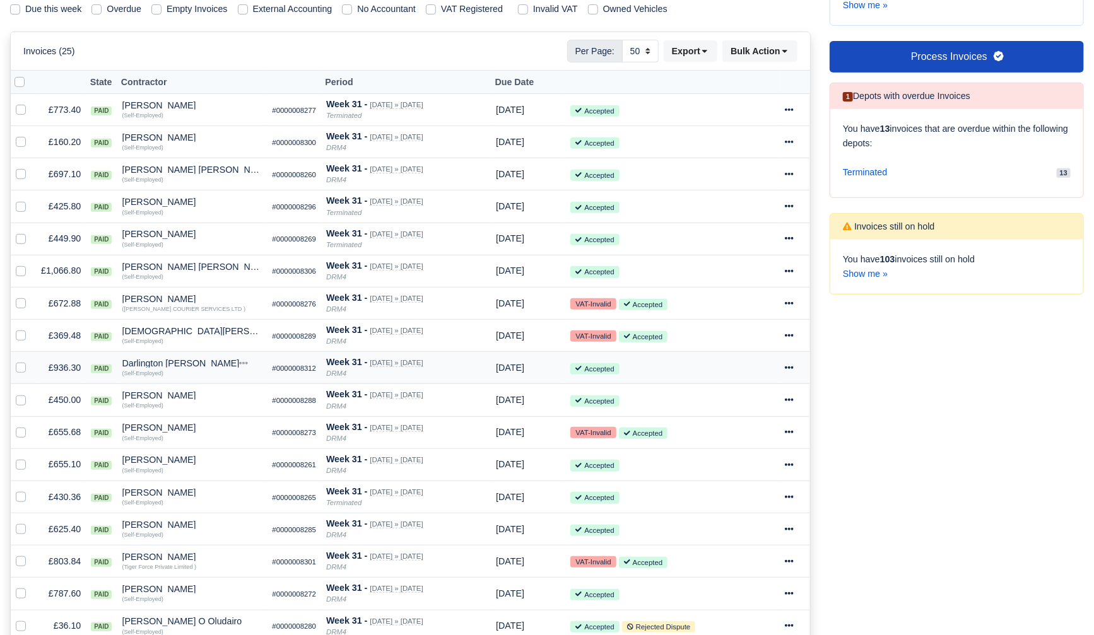
scroll to position [228, 0]
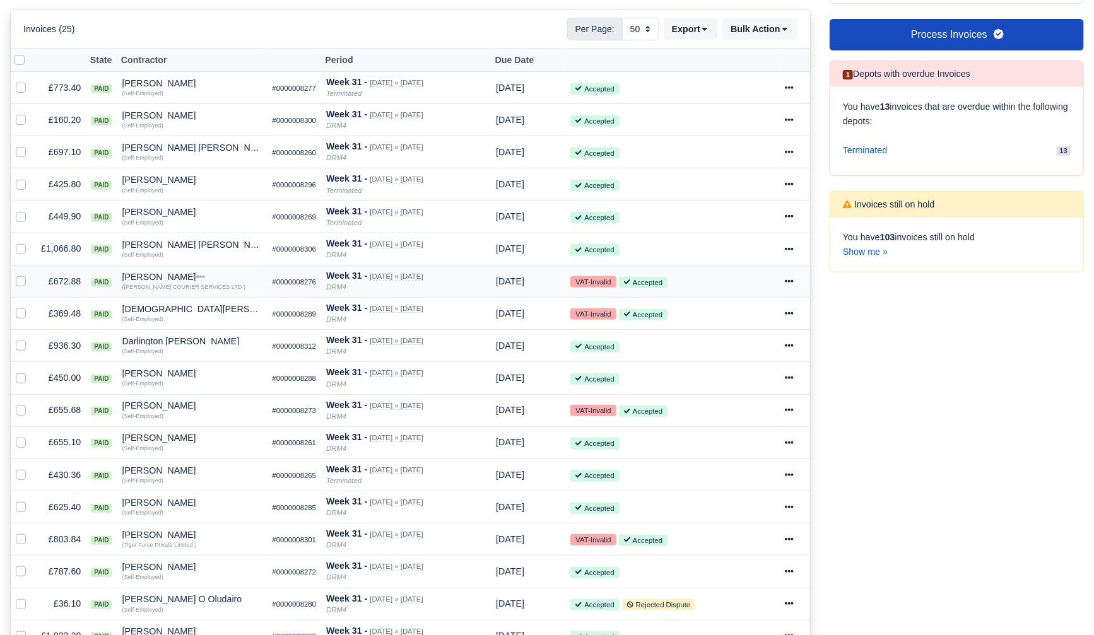
click at [792, 278] on icon at bounding box center [789, 281] width 9 height 9
click at [721, 405] on link "Print" at bounding box center [744, 400] width 112 height 20
click at [794, 312] on icon at bounding box center [789, 313] width 9 height 3
click at [729, 433] on link "Print" at bounding box center [744, 432] width 112 height 20
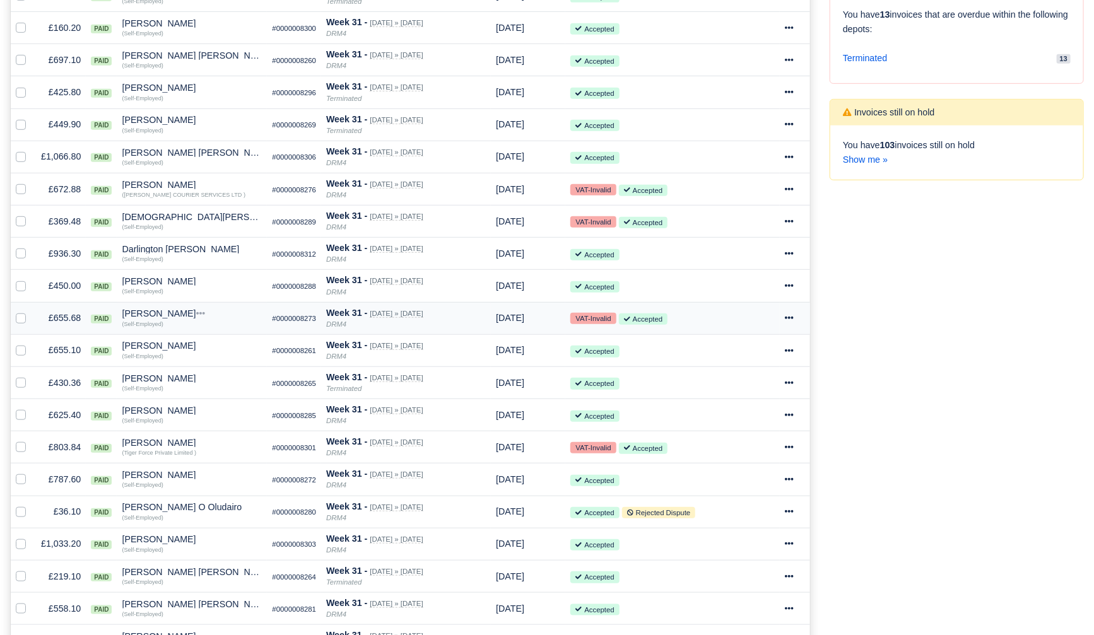
scroll to position [418, 0]
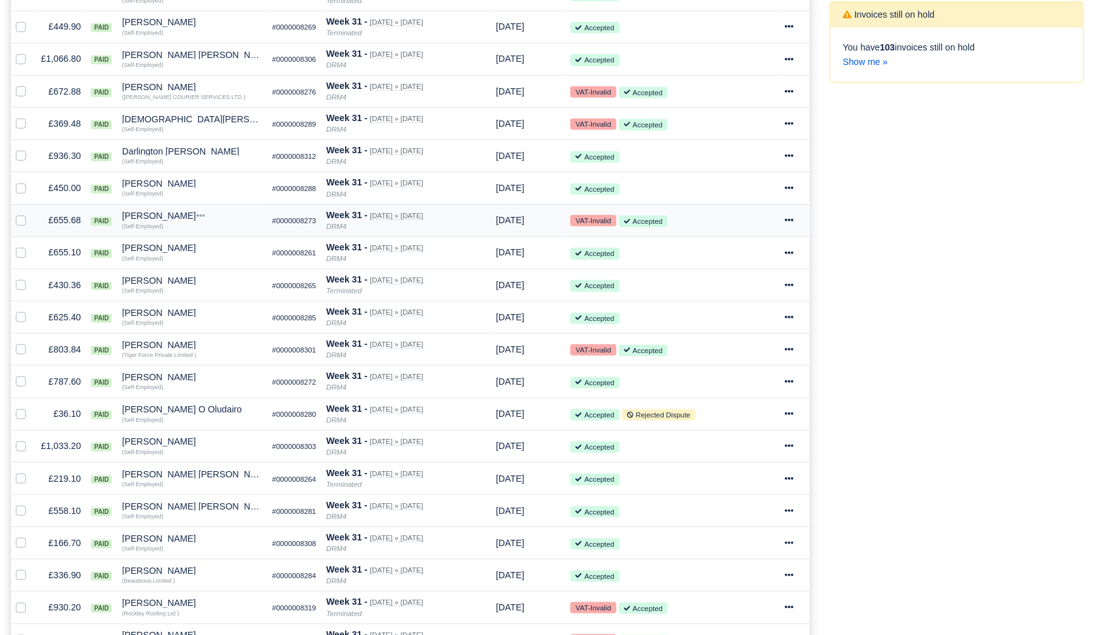
click at [792, 216] on icon at bounding box center [789, 220] width 9 height 9
click at [723, 339] on link "Print" at bounding box center [744, 339] width 112 height 20
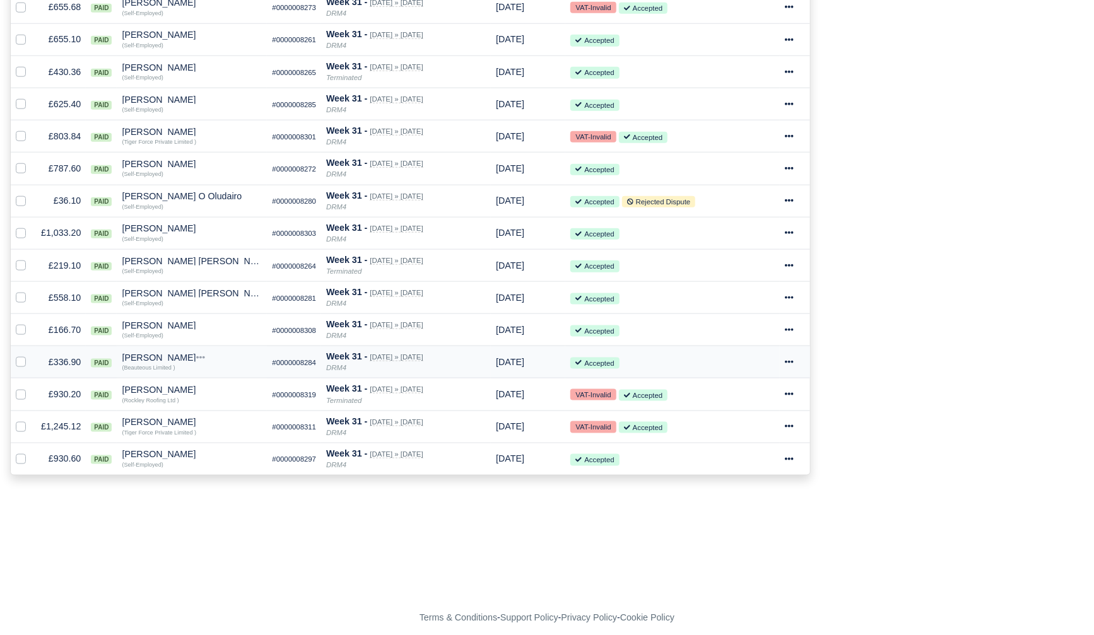
scroll to position [628, 0]
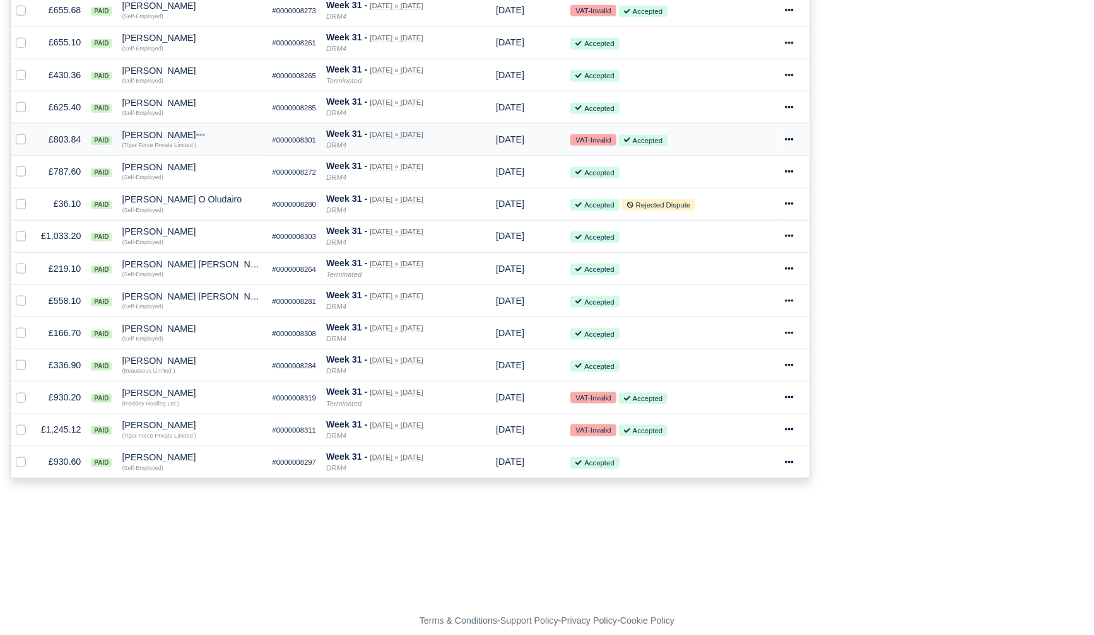
click at [794, 139] on icon at bounding box center [789, 139] width 9 height 9
click at [745, 256] on link "Print" at bounding box center [744, 258] width 112 height 20
click at [793, 398] on icon at bounding box center [789, 397] width 9 height 3
click at [736, 518] on link "Print" at bounding box center [744, 516] width 112 height 20
click at [794, 430] on icon at bounding box center [789, 430] width 9 height 3
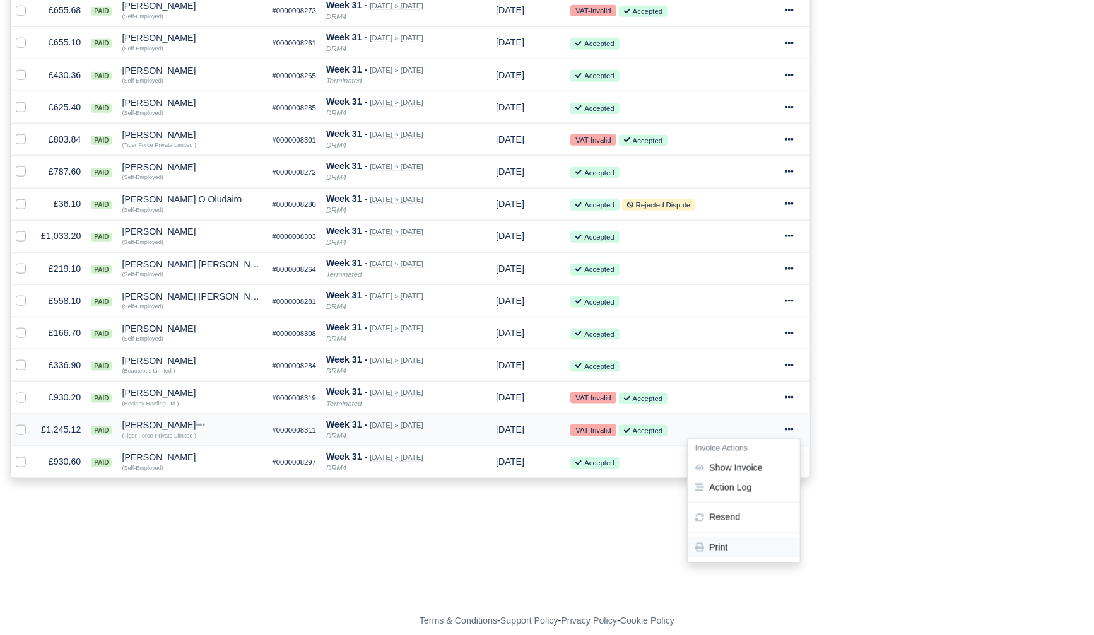
click at [714, 551] on link "Print" at bounding box center [744, 549] width 112 height 20
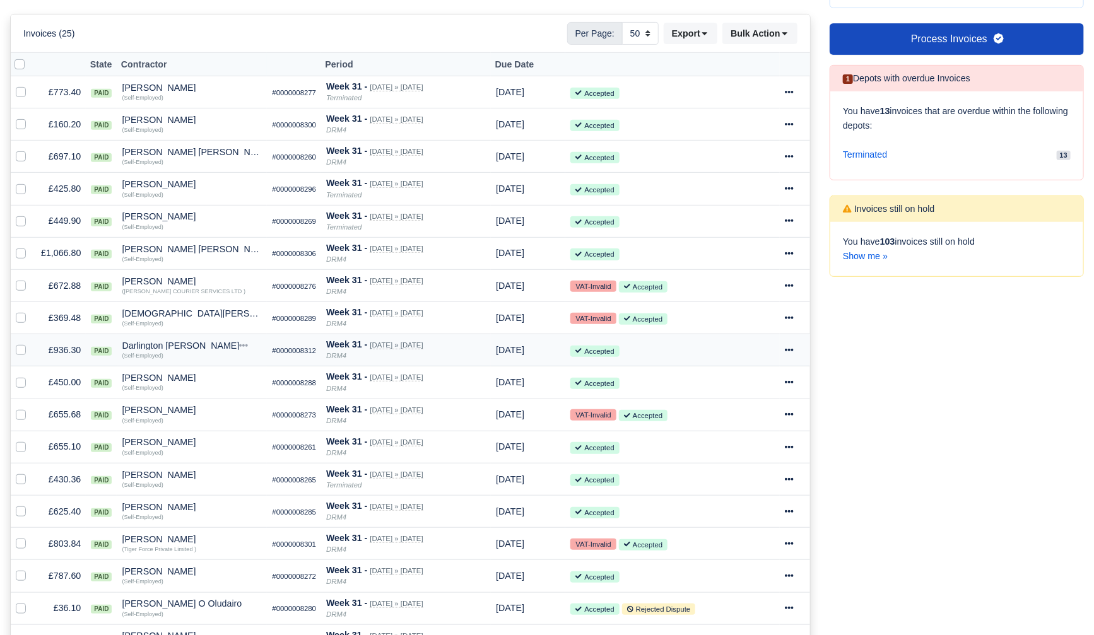
scroll to position [0, 0]
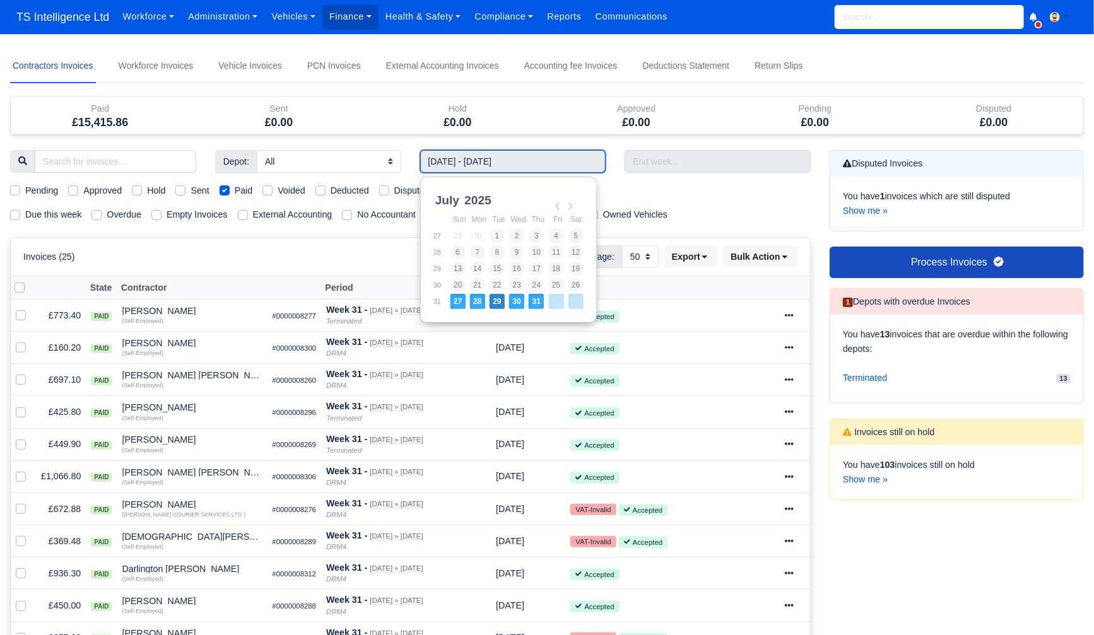
click at [550, 162] on input "27/07/2025 - 02/08/2025" at bounding box center [513, 161] width 186 height 23
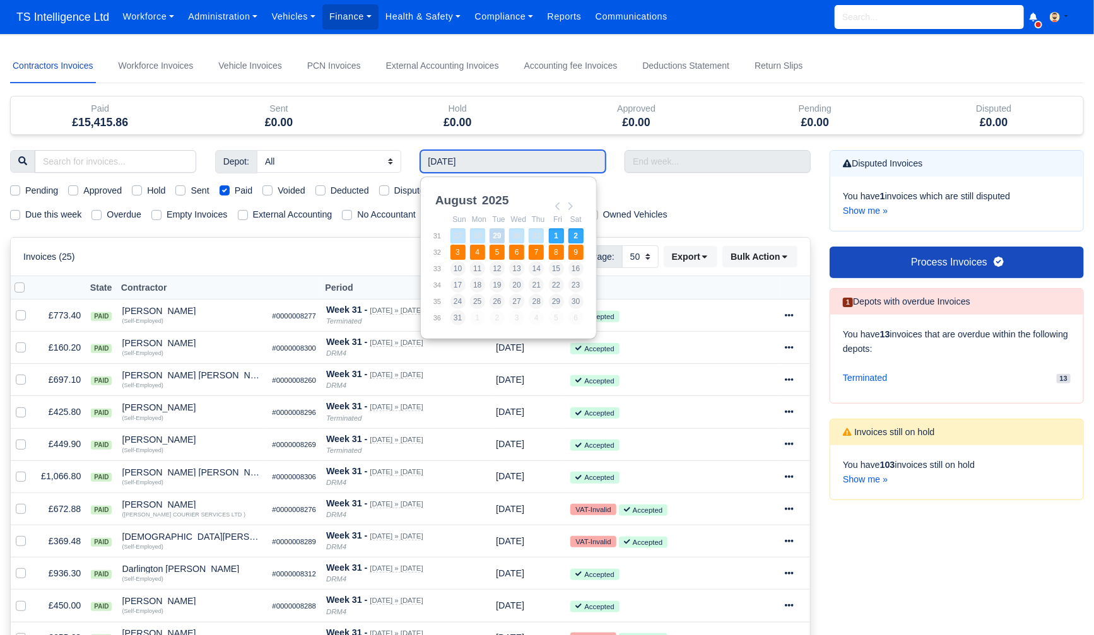
type input "03/08/2025 - 09/08/2025"
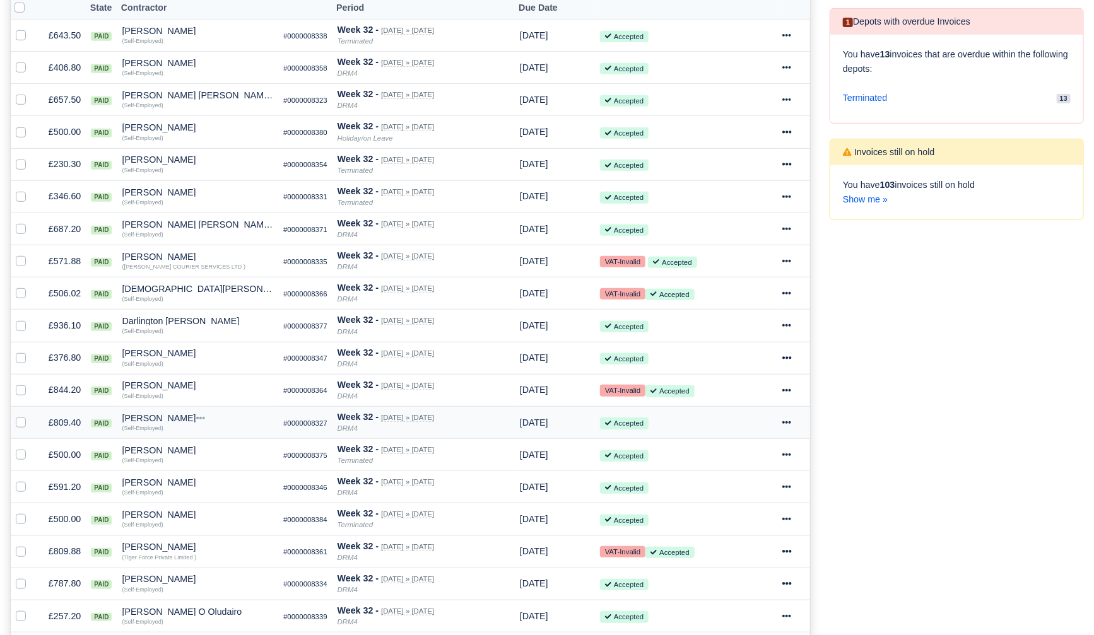
scroll to position [405, 0]
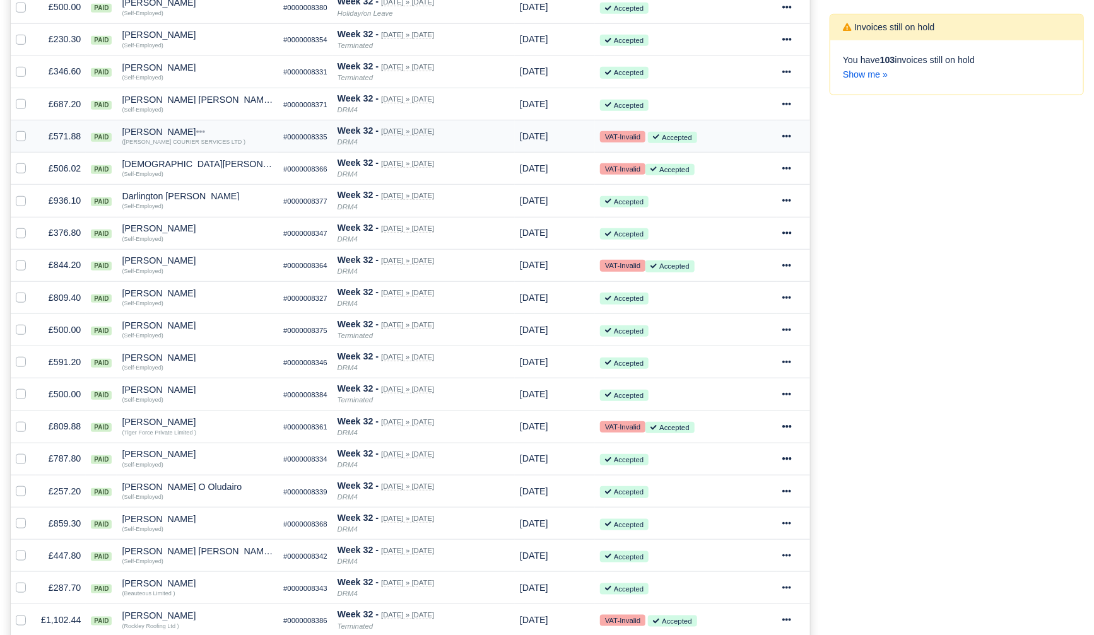
click at [789, 135] on icon at bounding box center [787, 136] width 9 height 3
click at [721, 259] on link "Print" at bounding box center [742, 255] width 112 height 20
click at [791, 166] on icon at bounding box center [786, 168] width 9 height 9
click at [740, 274] on div "Invoice Actions Show Invoice Action Log Resend Print" at bounding box center [743, 239] width 114 height 125
click at [792, 168] on icon at bounding box center [787, 168] width 9 height 3
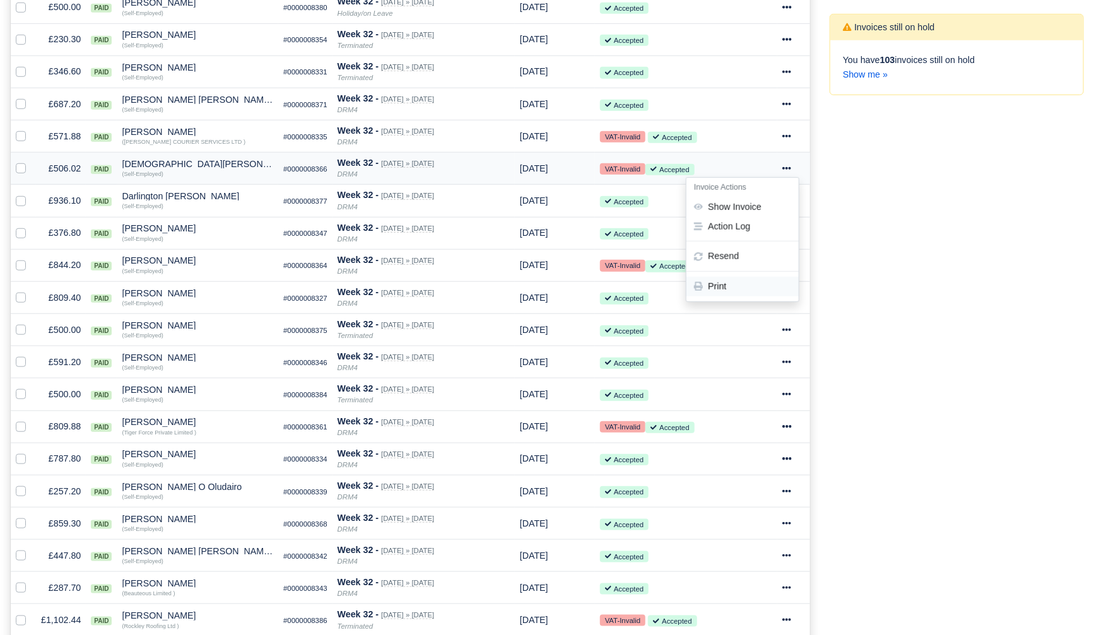
click at [728, 288] on link "Print" at bounding box center [742, 287] width 112 height 20
click at [790, 264] on icon at bounding box center [786, 265] width 9 height 9
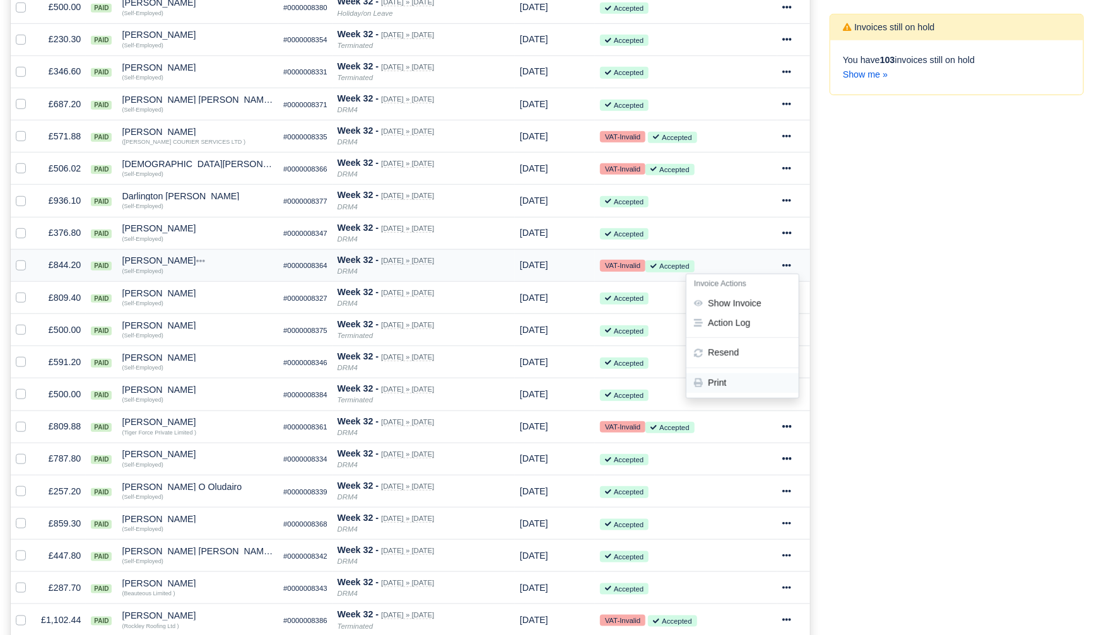
click at [722, 380] on link "Print" at bounding box center [742, 384] width 112 height 20
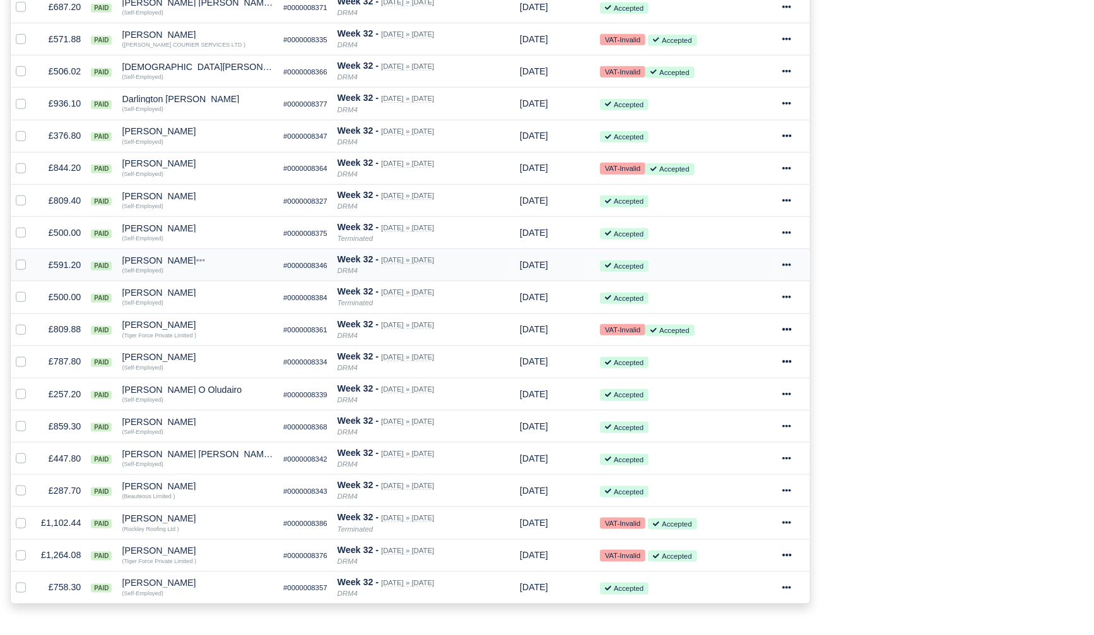
scroll to position [553, 0]
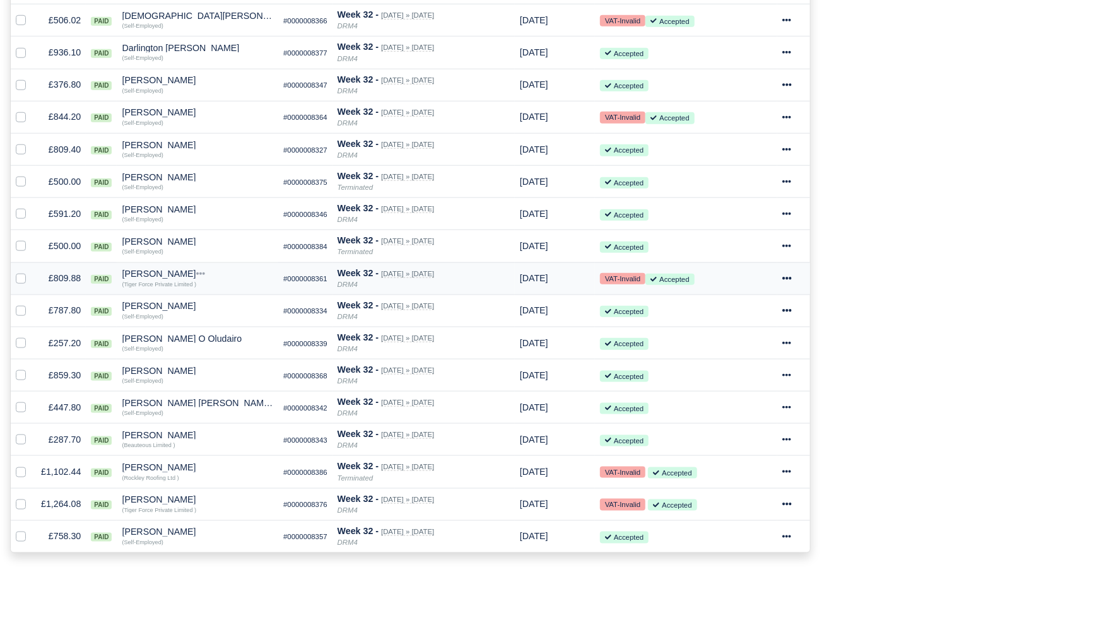
click at [791, 277] on icon at bounding box center [786, 278] width 9 height 9
click at [725, 396] on link "Print" at bounding box center [742, 397] width 112 height 20
click at [789, 471] on icon at bounding box center [786, 472] width 9 height 9
click at [739, 591] on link "Print" at bounding box center [742, 590] width 112 height 20
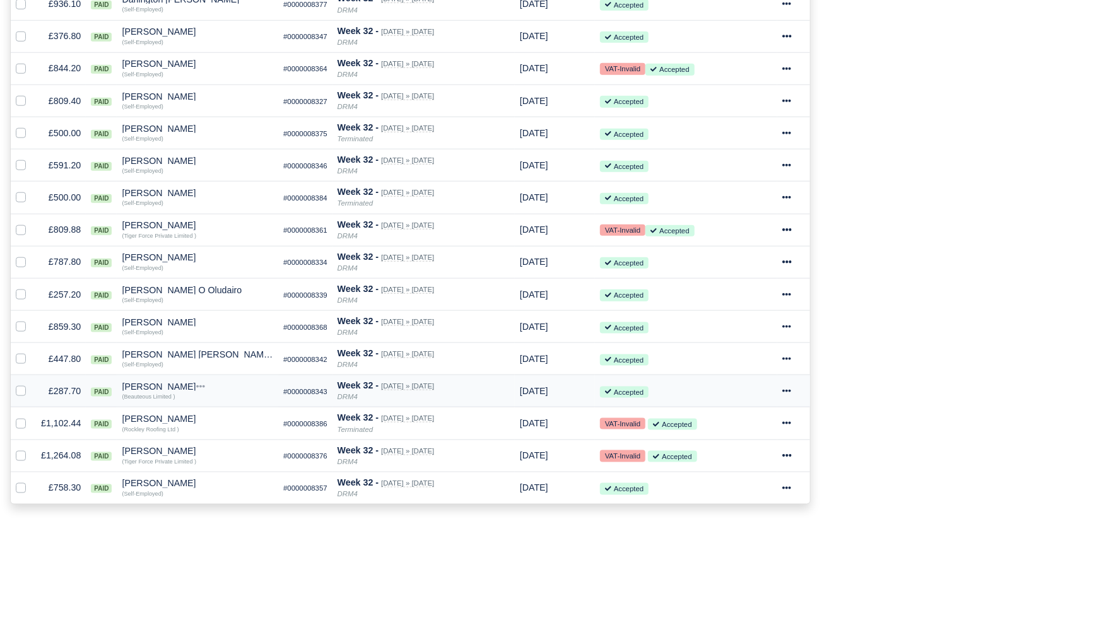
scroll to position [642, 0]
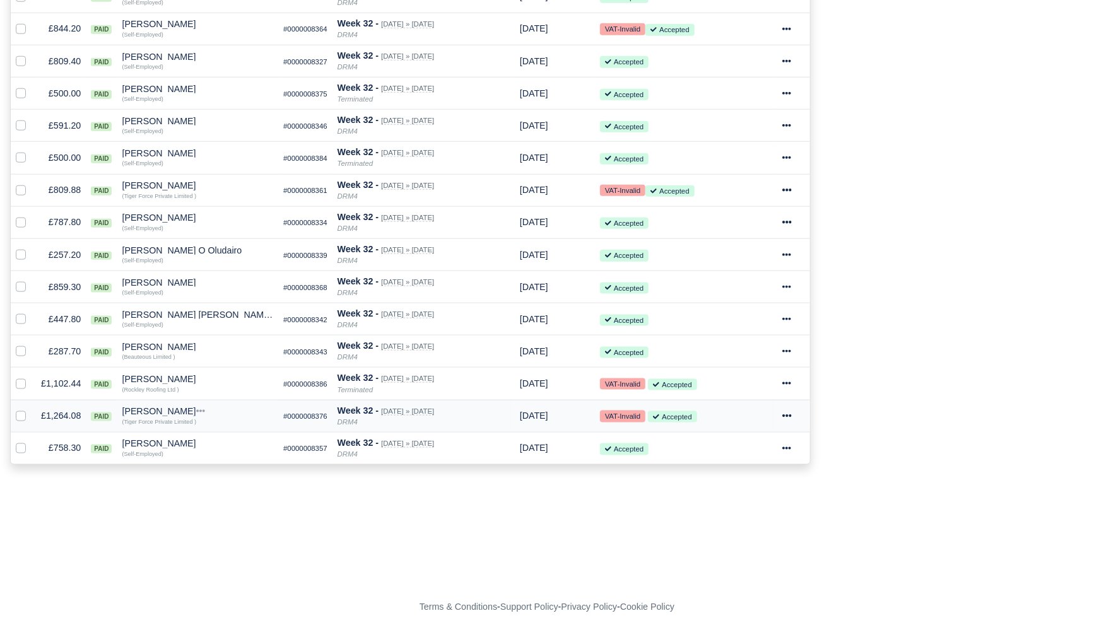
click at [791, 415] on icon at bounding box center [786, 415] width 9 height 9
click at [736, 531] on link "Print" at bounding box center [742, 535] width 112 height 20
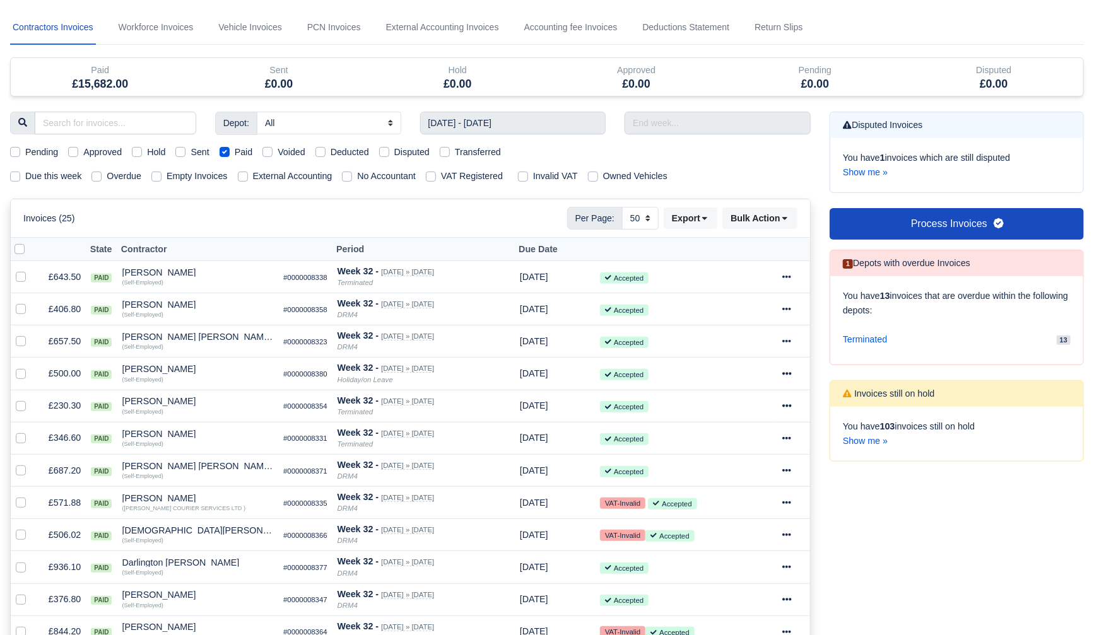
scroll to position [33, 0]
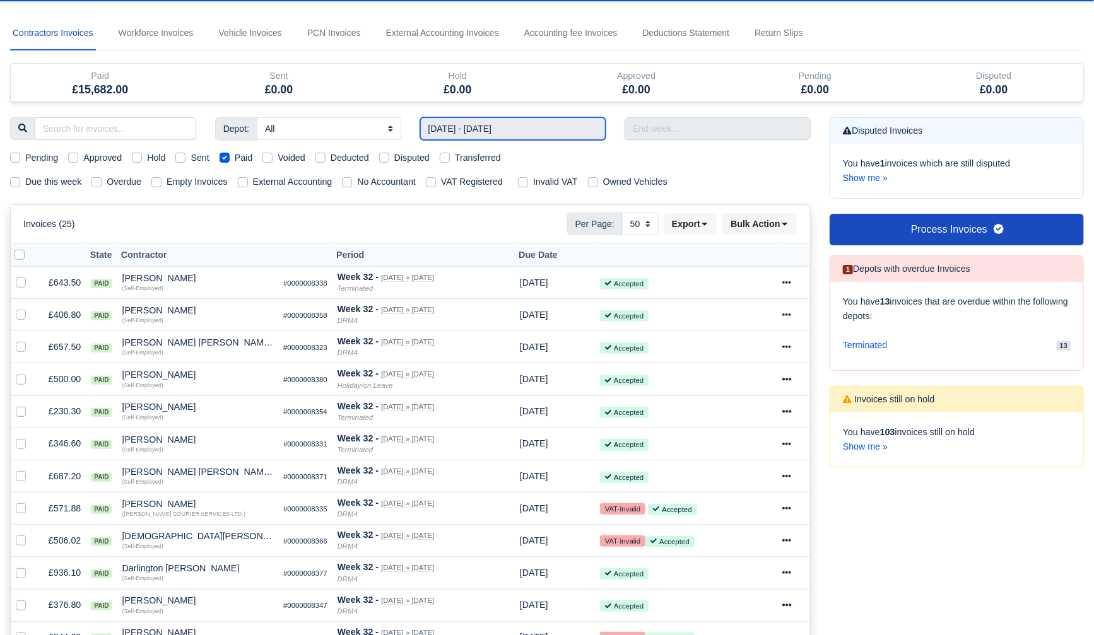
click at [571, 128] on input "03/08/2025 - 09/08/2025" at bounding box center [513, 128] width 186 height 23
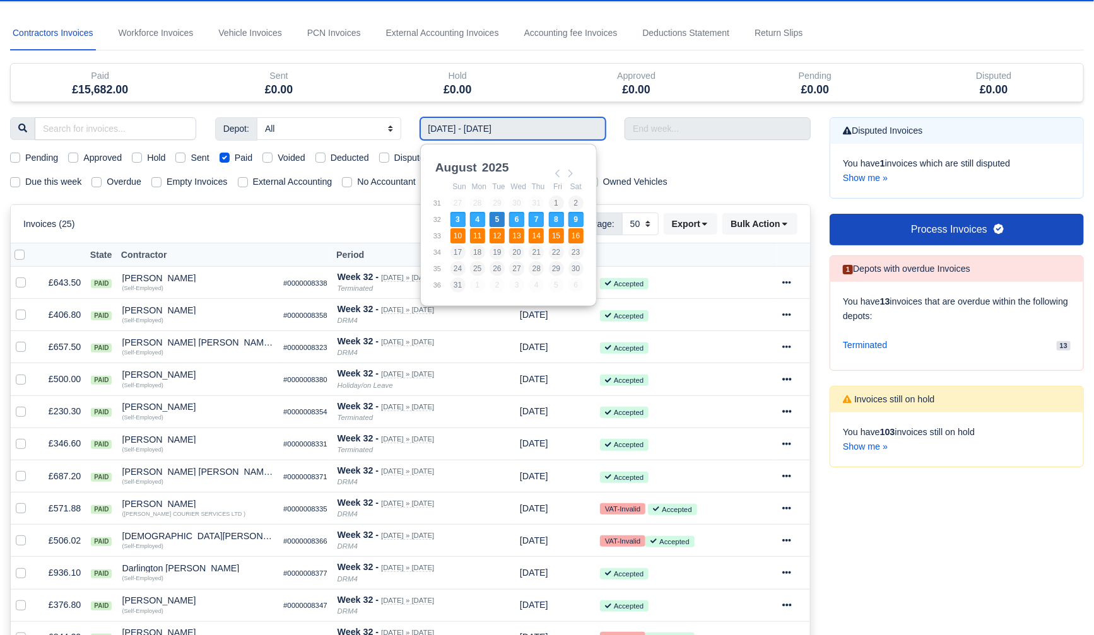
click at [524, 238] on td "13" at bounding box center [519, 236] width 20 height 16
type input "10/08/2025 - 16/08/2025"
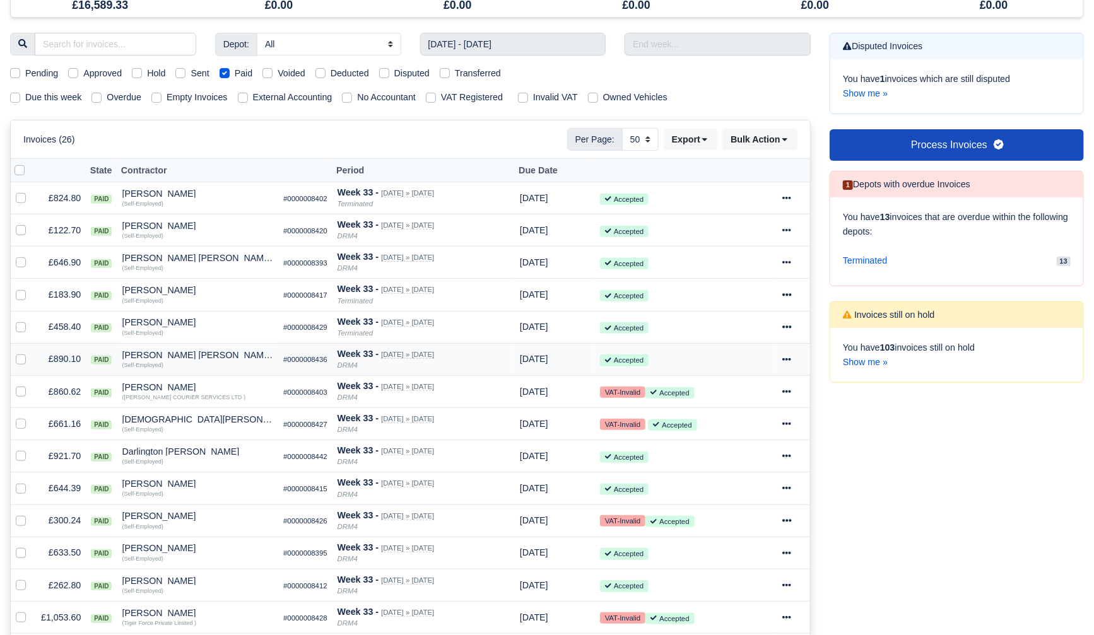
scroll to position [218, 0]
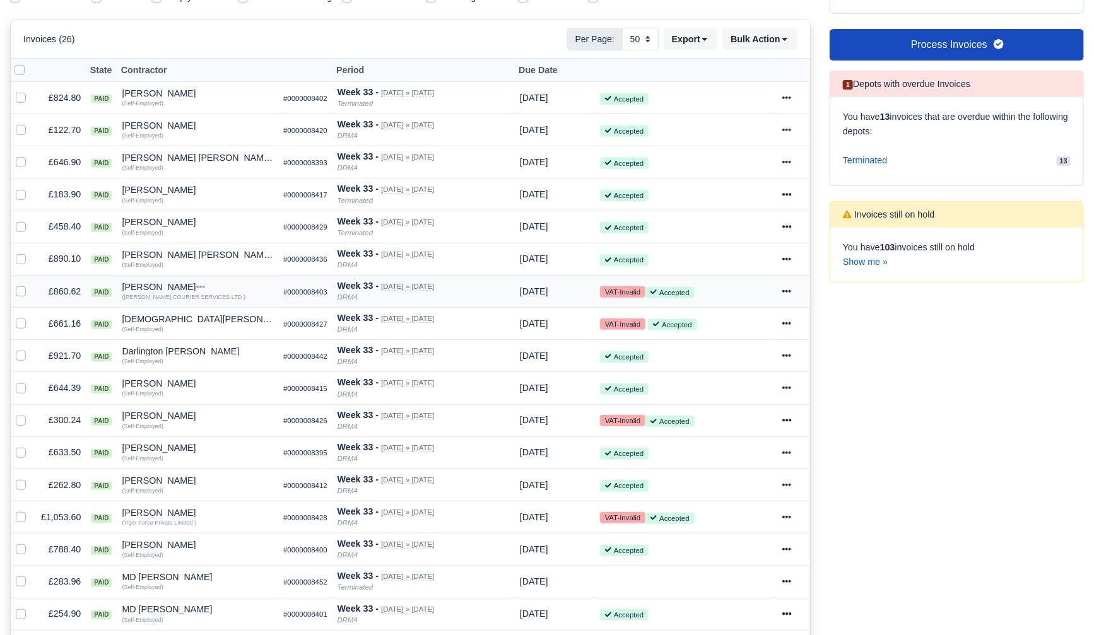
click at [792, 290] on icon at bounding box center [787, 291] width 9 height 3
click at [739, 408] on link "Print" at bounding box center [742, 410] width 112 height 20
click at [791, 321] on icon at bounding box center [786, 323] width 9 height 9
click at [731, 446] on link "Print" at bounding box center [742, 442] width 112 height 20
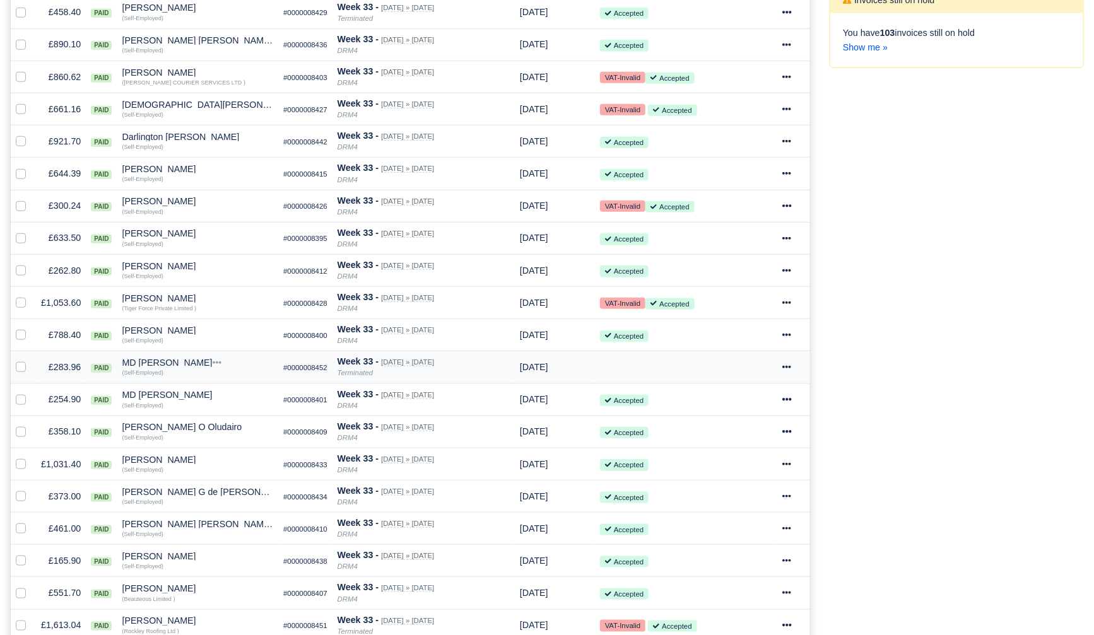
scroll to position [462, 0]
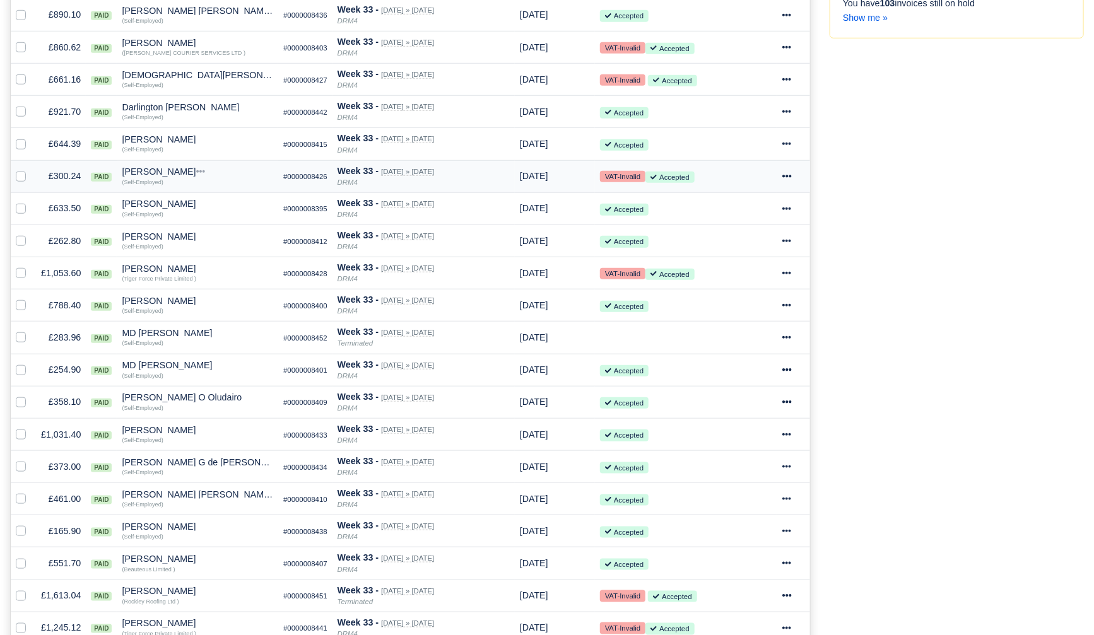
click at [791, 179] on icon at bounding box center [786, 176] width 9 height 9
click at [743, 291] on link "Print" at bounding box center [742, 295] width 112 height 20
click at [792, 272] on icon at bounding box center [787, 273] width 9 height 3
click at [733, 391] on link "Print" at bounding box center [742, 392] width 112 height 20
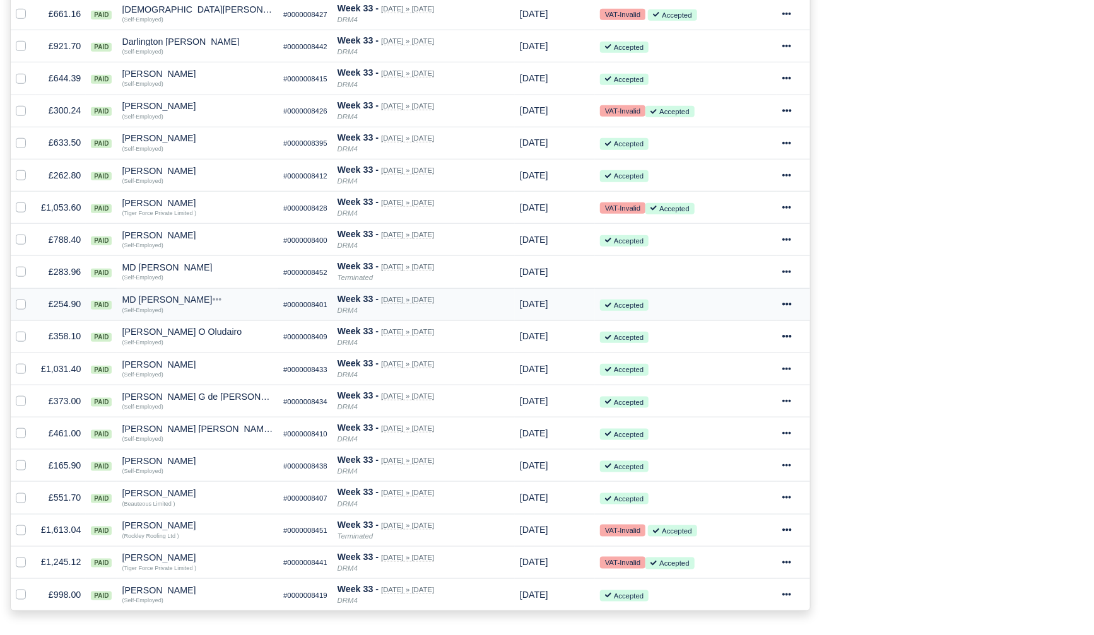
scroll to position [670, 0]
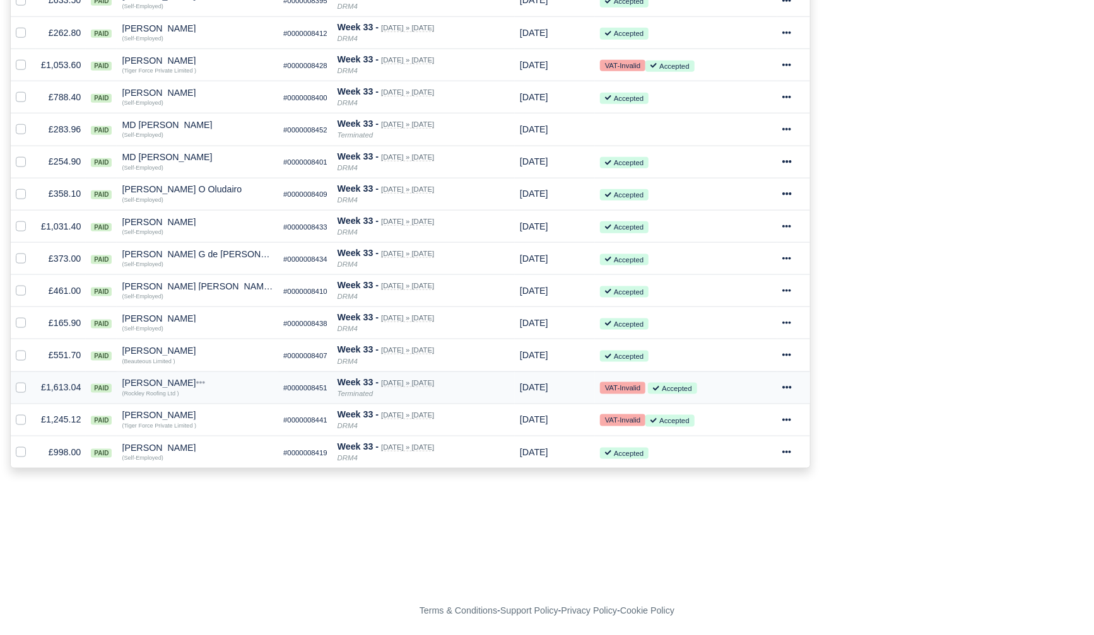
click at [792, 389] on icon at bounding box center [787, 388] width 9 height 3
click at [737, 505] on link "Print" at bounding box center [742, 507] width 112 height 20
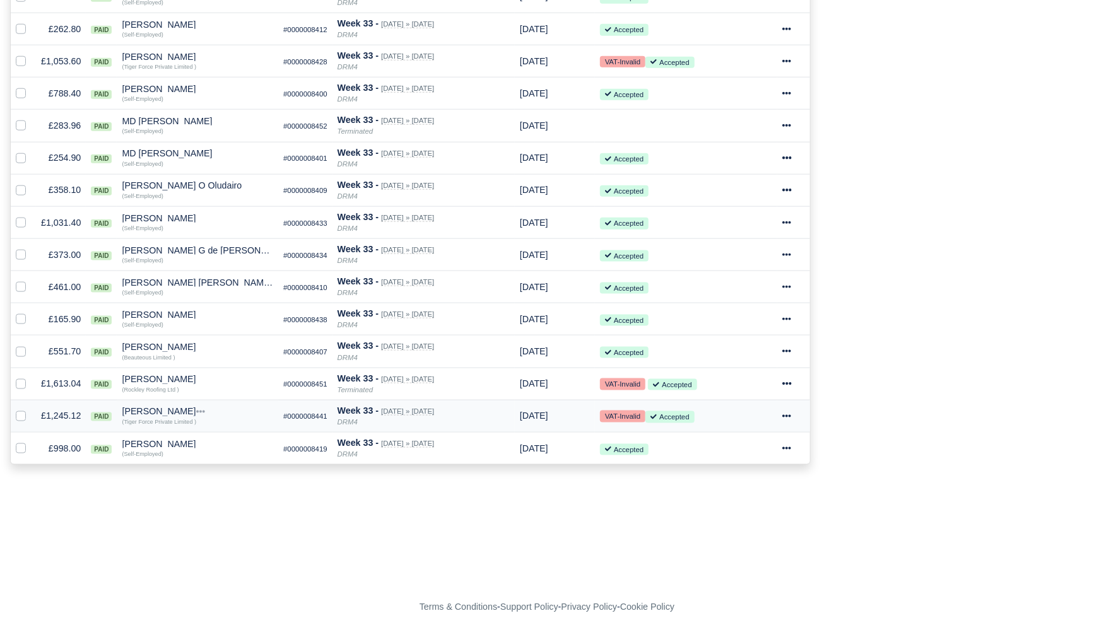
click at [792, 416] on icon at bounding box center [787, 416] width 9 height 3
click at [729, 540] on link "Print" at bounding box center [742, 535] width 112 height 20
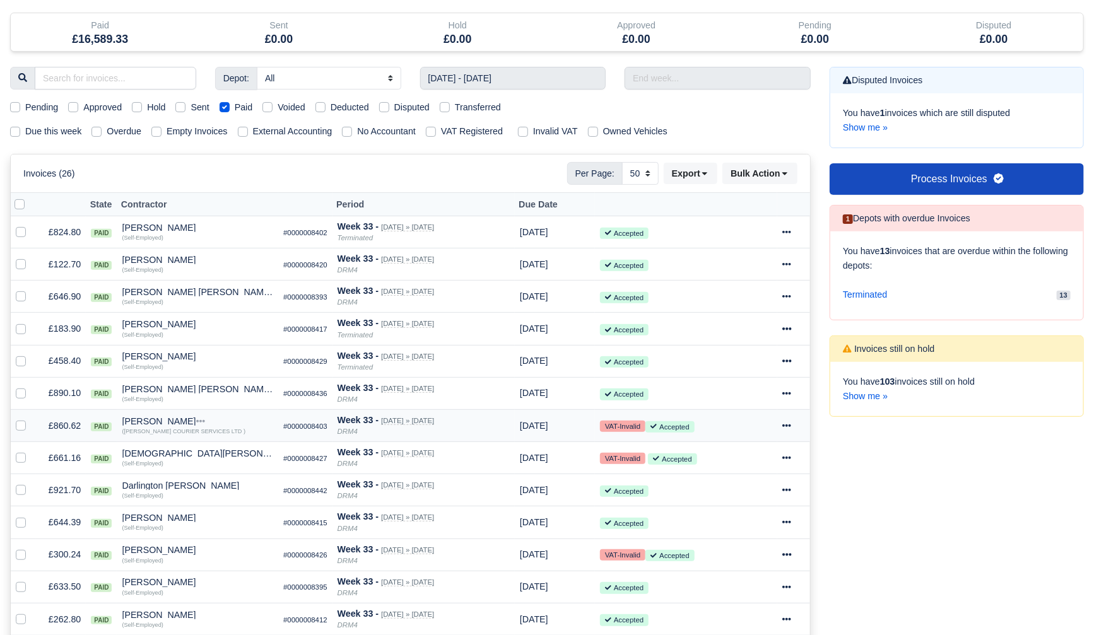
scroll to position [42, 0]
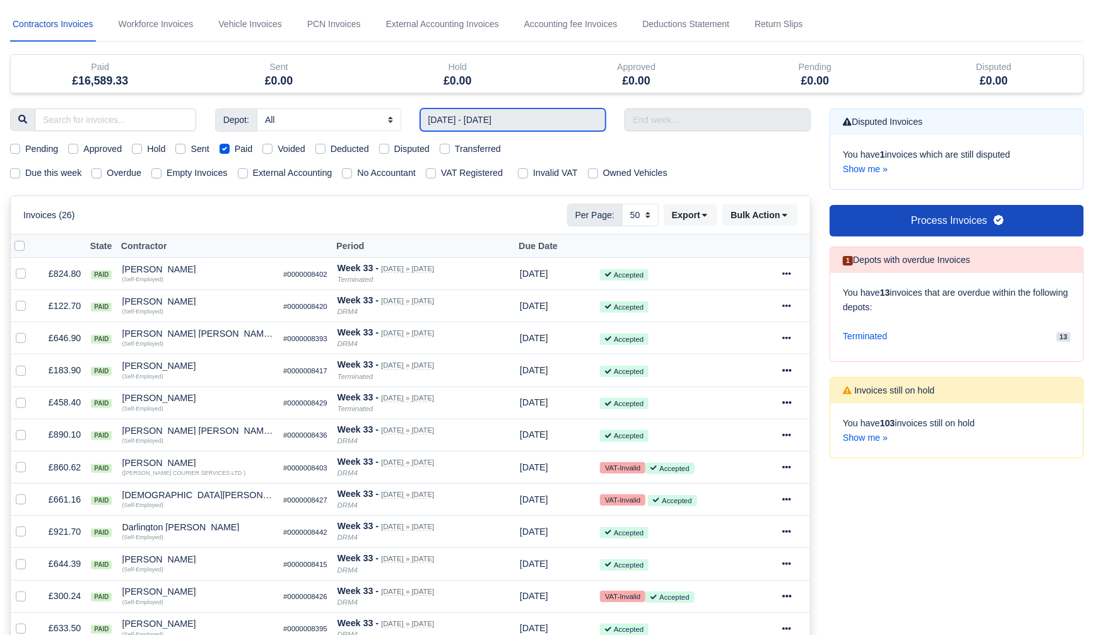
click at [554, 121] on input "10/08/2025 - 16/08/2025" at bounding box center [513, 120] width 186 height 23
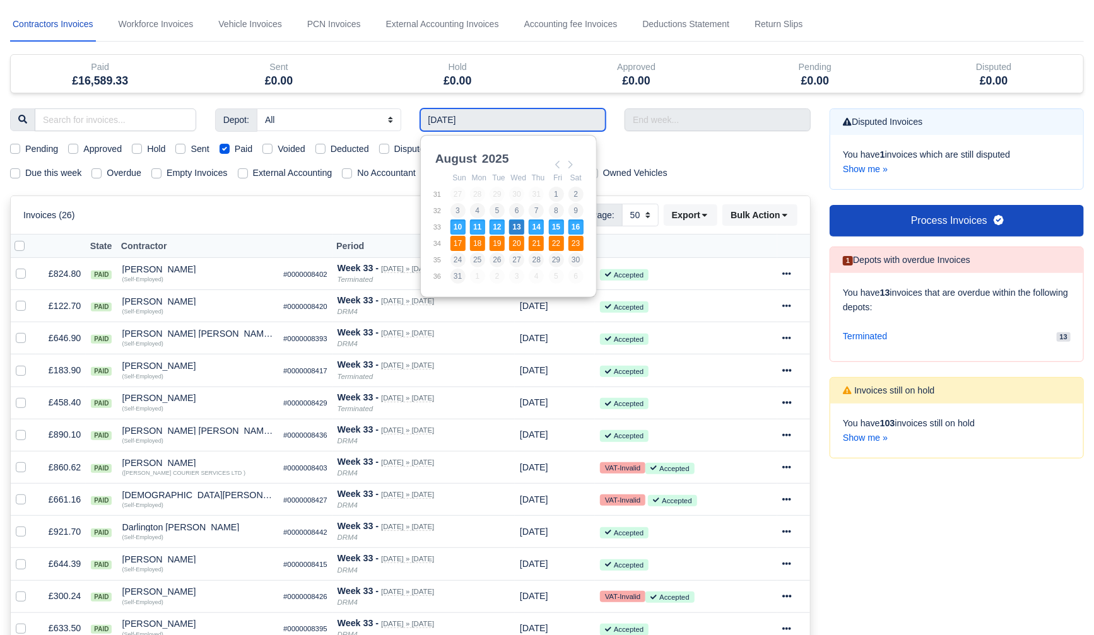
type input "17/08/2025 - 23/08/2025"
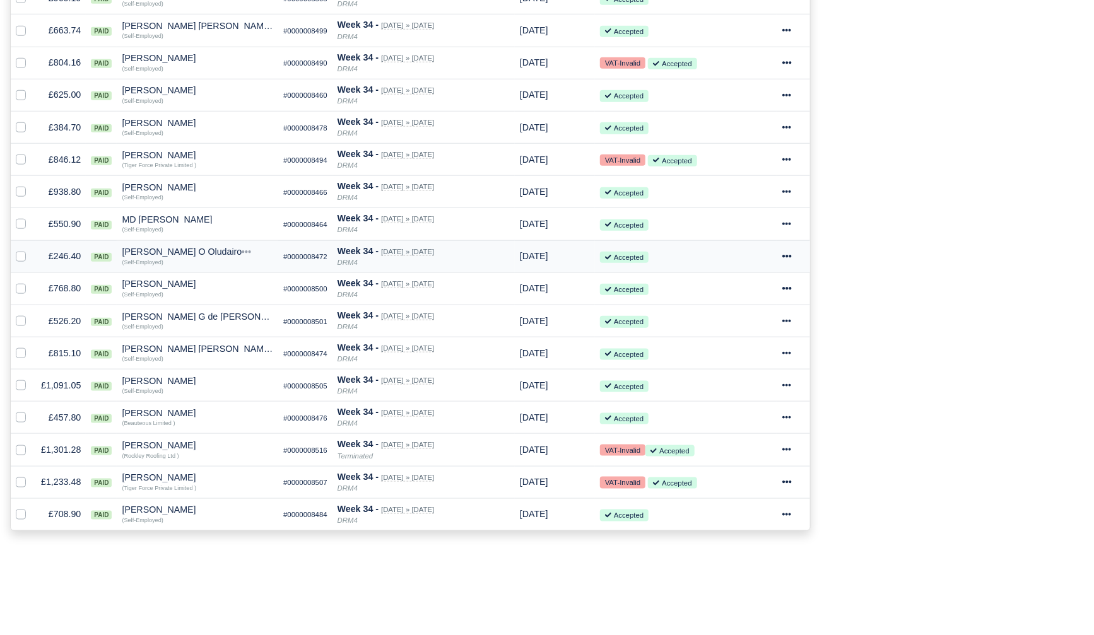
scroll to position [589, 0]
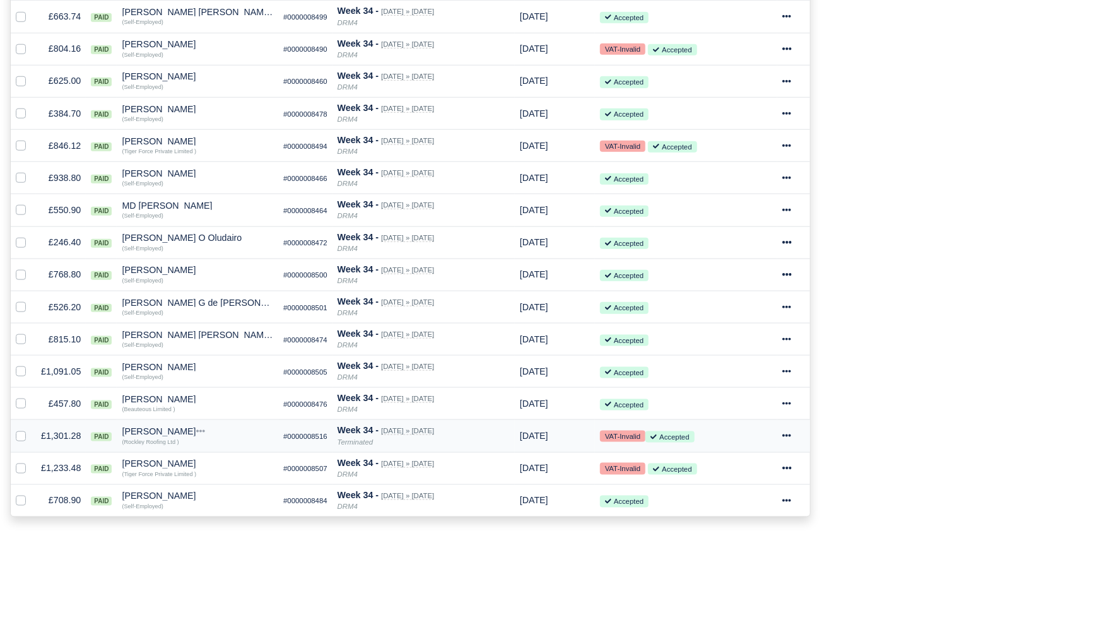
click at [791, 434] on icon at bounding box center [786, 436] width 9 height 9
click at [734, 554] on link "Print" at bounding box center [742, 554] width 112 height 20
click at [797, 467] on div at bounding box center [793, 468] width 23 height 15
click at [722, 586] on link "Print" at bounding box center [742, 587] width 112 height 20
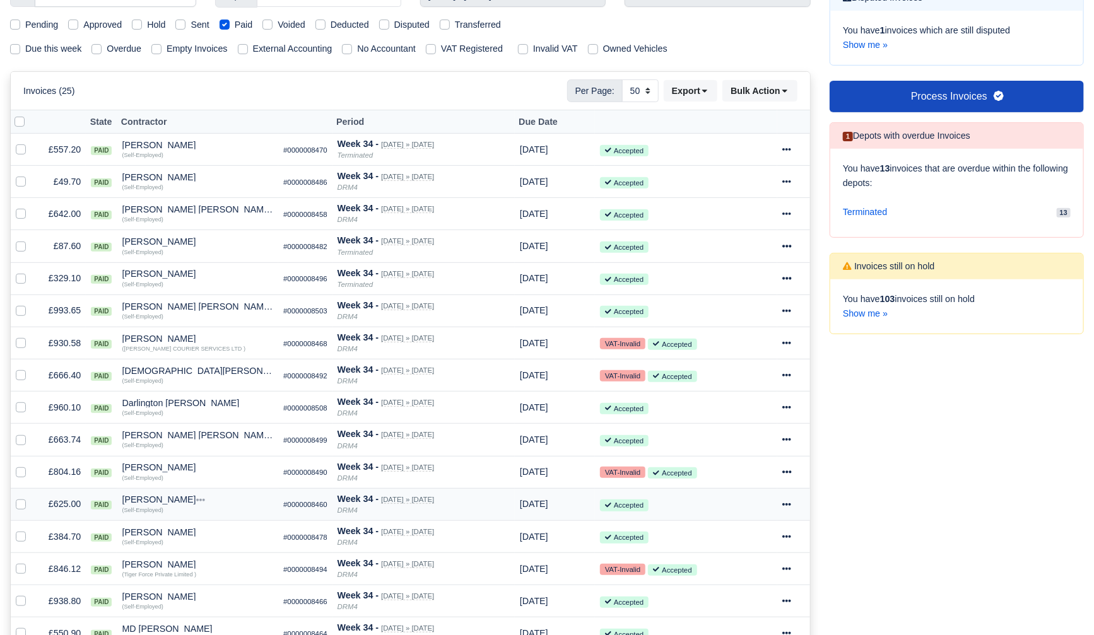
scroll to position [0, 0]
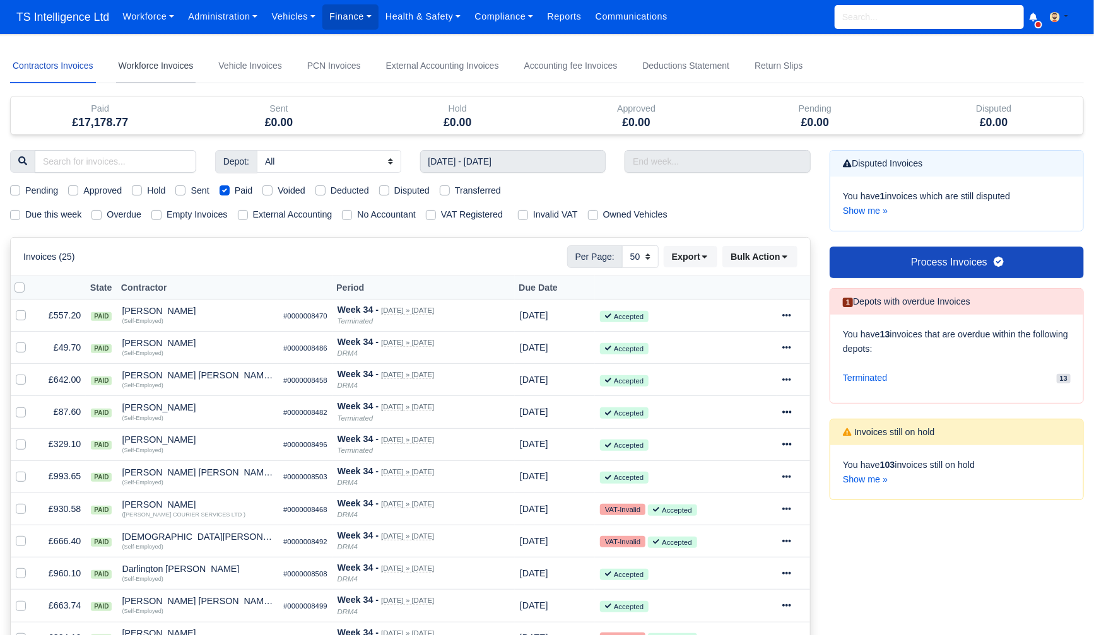
click at [188, 64] on link "Workforce Invoices" at bounding box center [156, 66] width 80 height 34
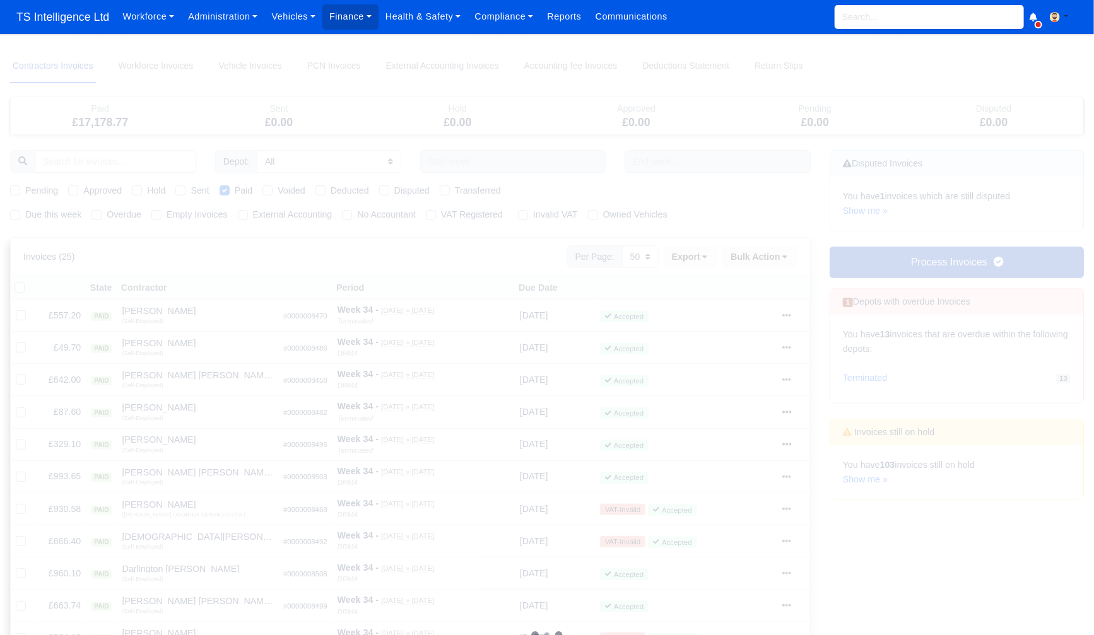
select select
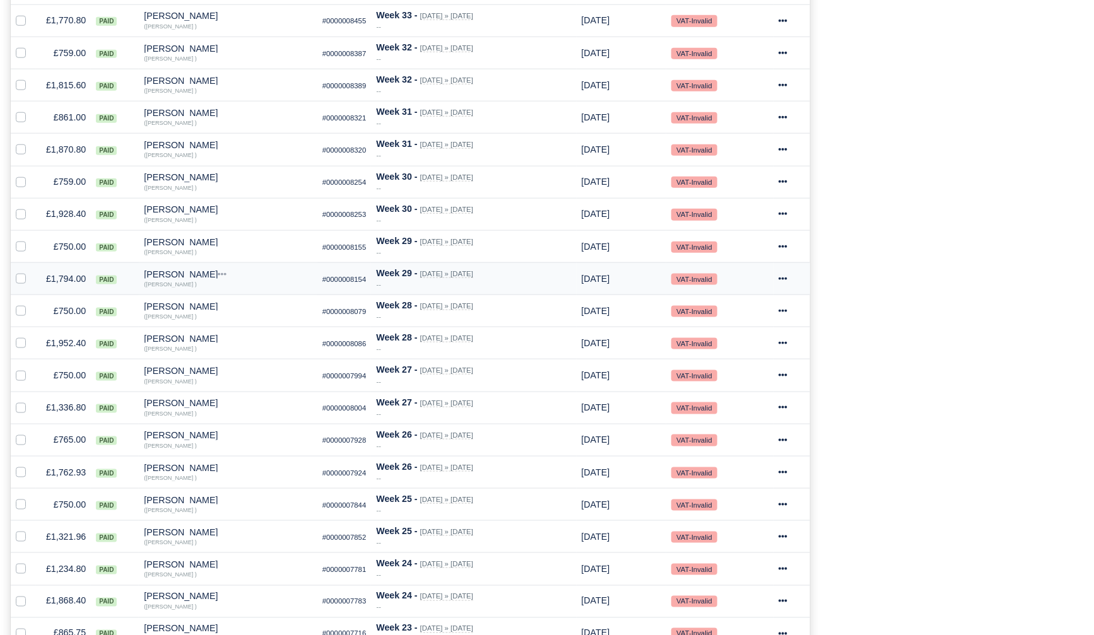
scroll to position [581, 0]
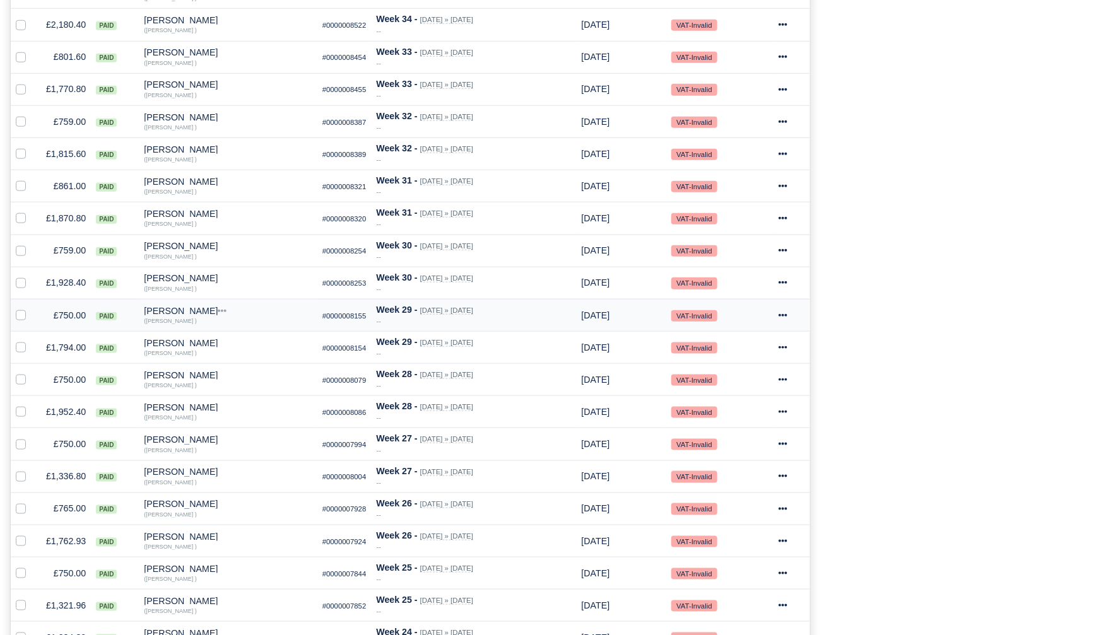
click at [787, 317] on icon at bounding box center [783, 315] width 9 height 3
click at [745, 432] on link "Print" at bounding box center [742, 434] width 112 height 20
click at [787, 281] on icon at bounding box center [783, 282] width 9 height 9
click at [727, 405] on link "Print" at bounding box center [742, 402] width 112 height 20
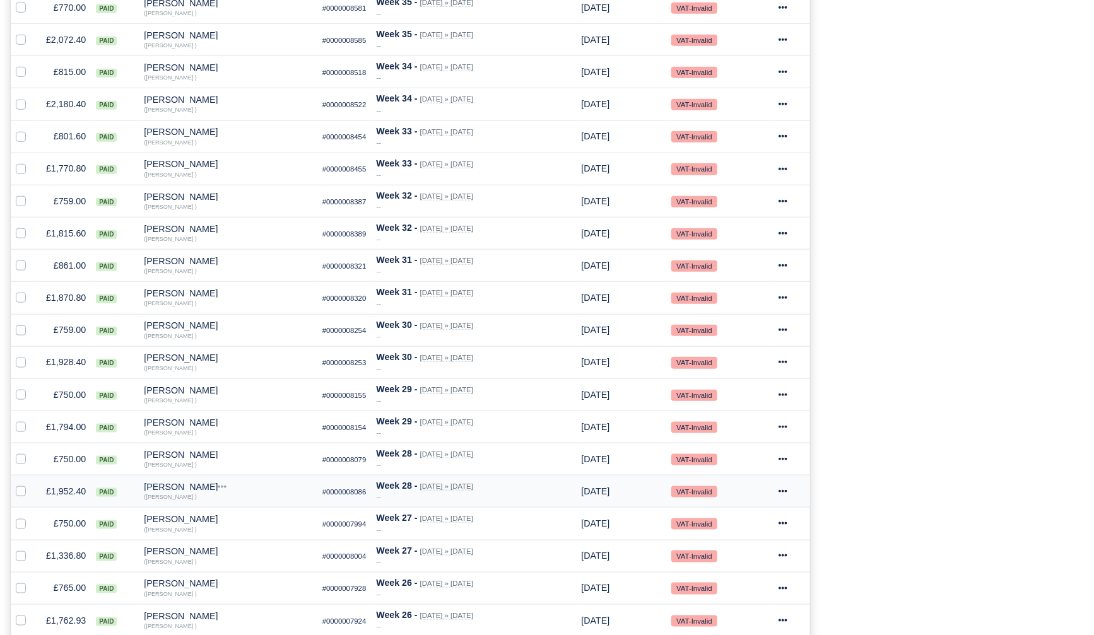
scroll to position [497, 0]
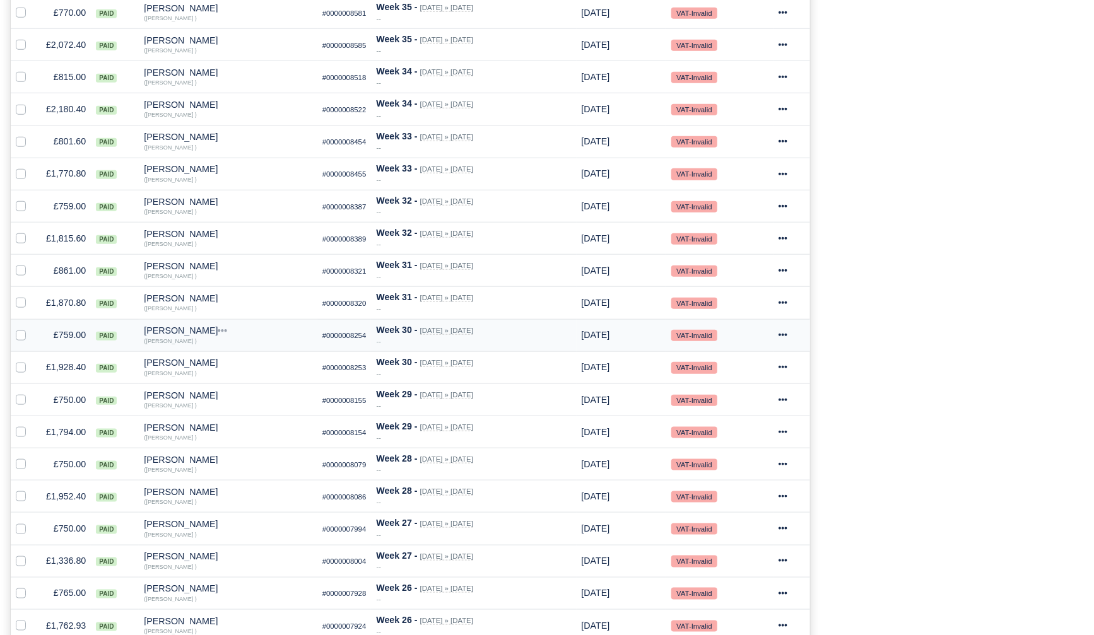
click at [787, 336] on icon at bounding box center [783, 335] width 9 height 9
click at [735, 454] on link "Print" at bounding box center [742, 454] width 112 height 20
click at [787, 301] on icon at bounding box center [783, 302] width 9 height 9
click at [722, 423] on link "Print" at bounding box center [742, 421] width 112 height 20
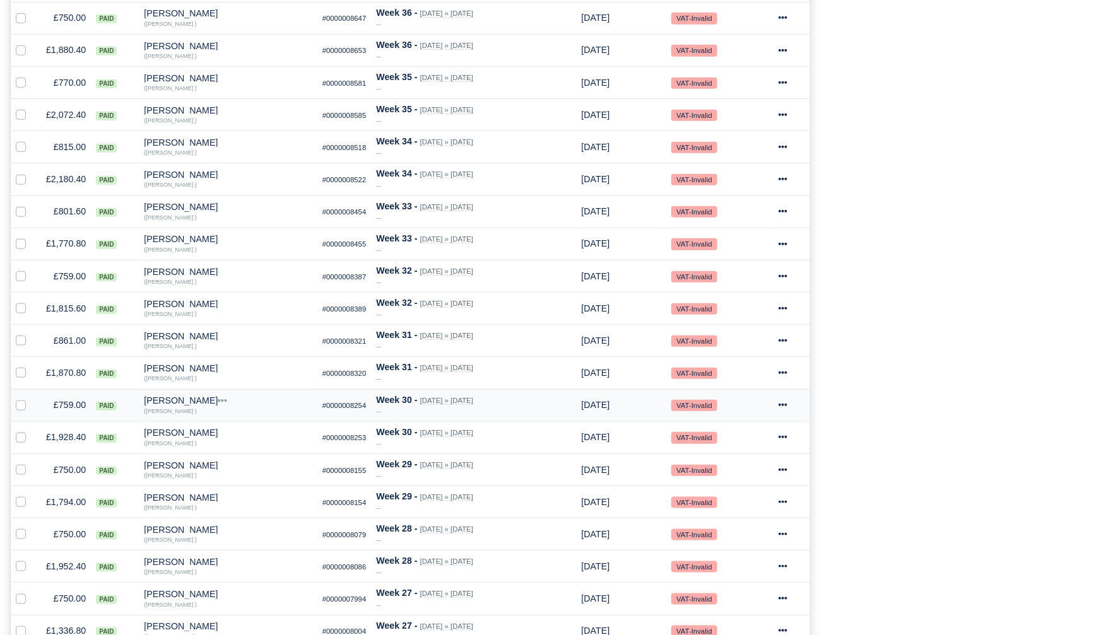
scroll to position [415, 0]
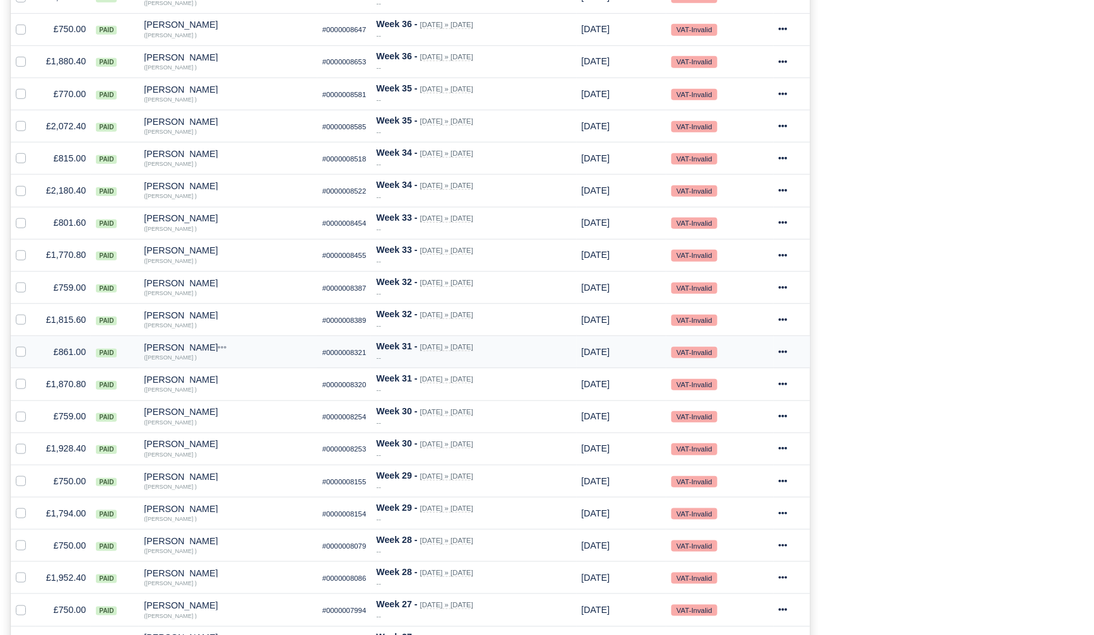
click at [787, 351] on icon at bounding box center [783, 352] width 9 height 3
click at [725, 471] on link "Print" at bounding box center [742, 471] width 112 height 20
click at [787, 317] on icon at bounding box center [783, 319] width 9 height 9
click at [723, 435] on link "Print" at bounding box center [742, 438] width 112 height 20
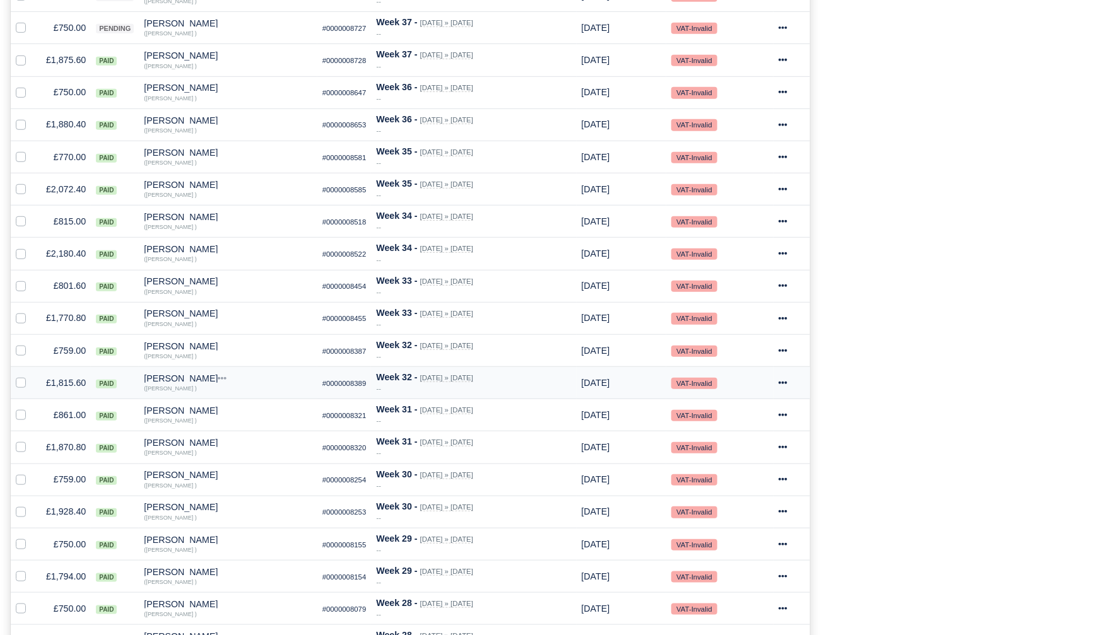
scroll to position [338, 0]
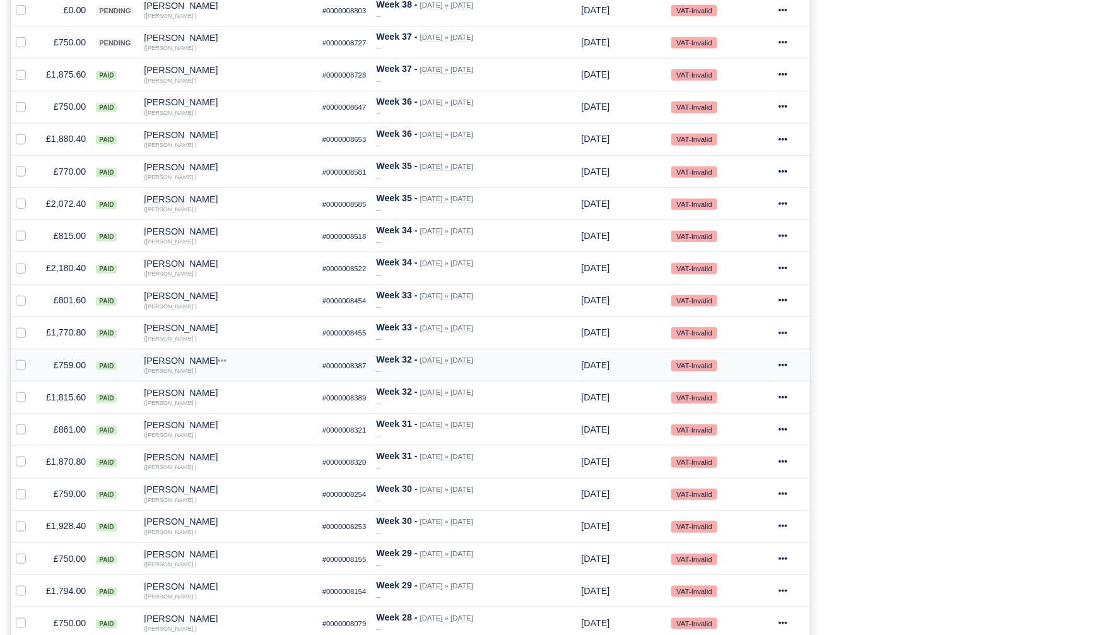
click at [787, 365] on icon at bounding box center [783, 365] width 9 height 3
click at [731, 481] on link "Print" at bounding box center [742, 484] width 112 height 20
click at [787, 332] on icon at bounding box center [783, 333] width 9 height 9
click at [730, 448] on link "Print" at bounding box center [742, 452] width 112 height 20
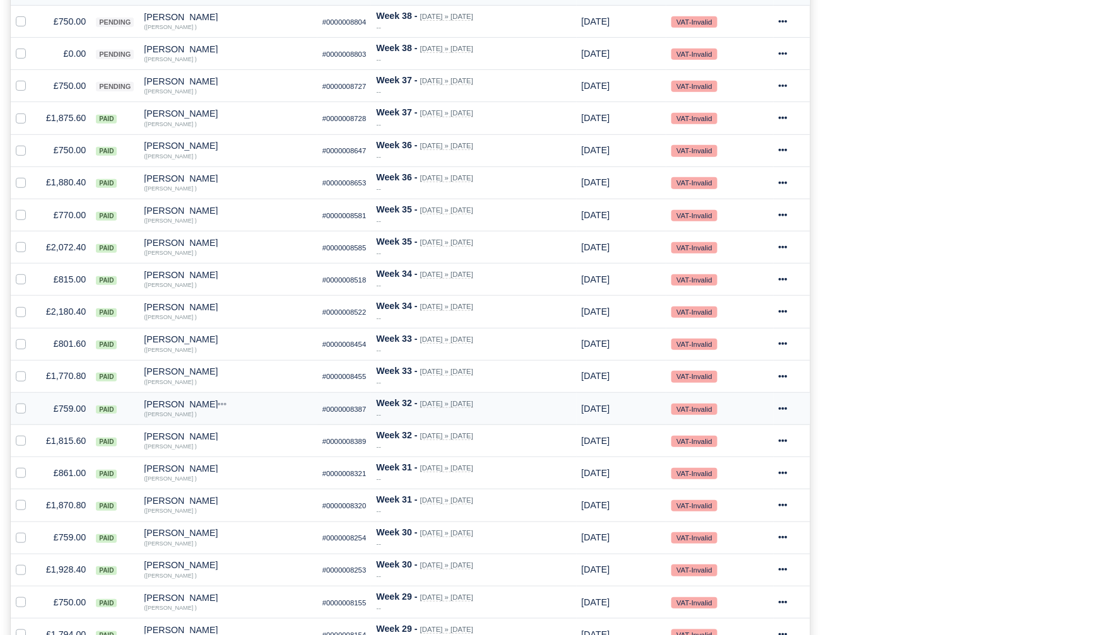
scroll to position [286, 0]
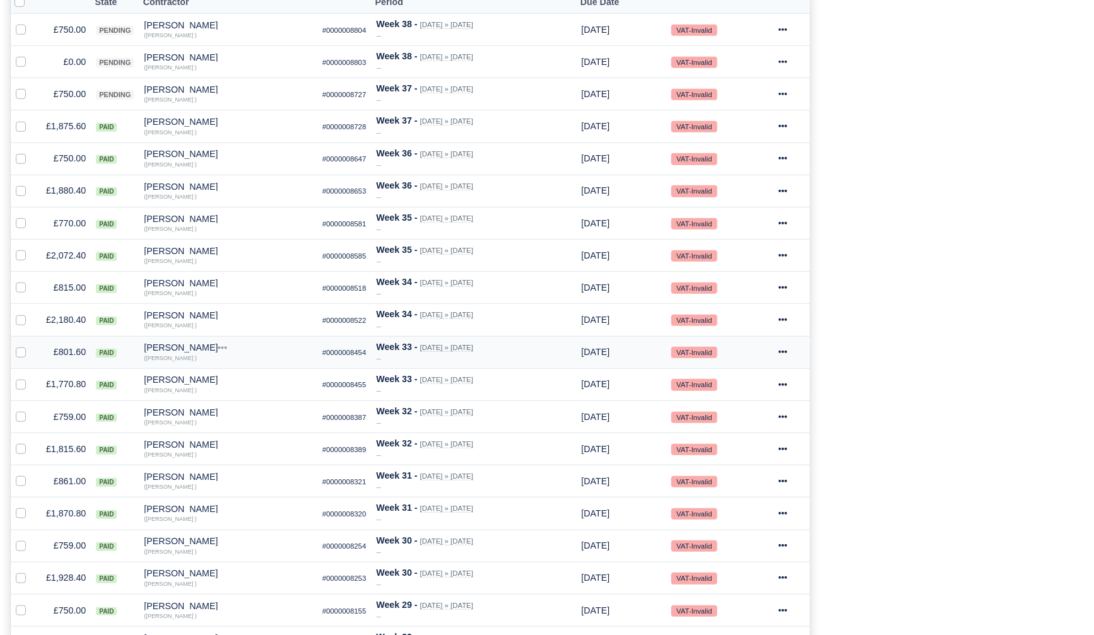
click at [787, 351] on icon at bounding box center [783, 352] width 9 height 9
click at [732, 466] on link "Print" at bounding box center [742, 471] width 112 height 20
click at [787, 321] on icon at bounding box center [783, 319] width 9 height 9
click at [729, 435] on link "Print" at bounding box center [742, 438] width 112 height 20
